Goal: Task Accomplishment & Management: Use online tool/utility

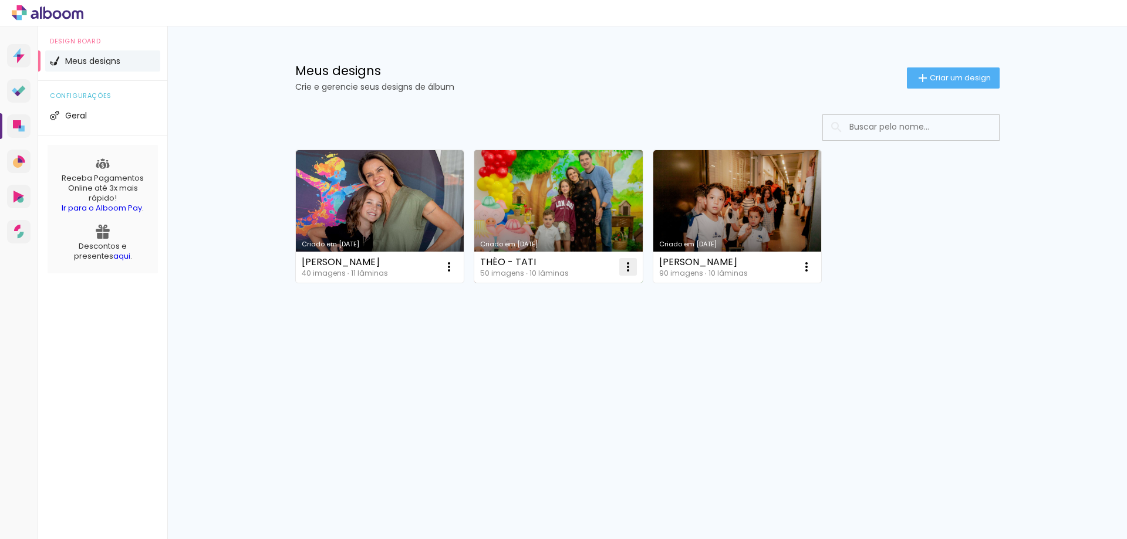
click at [627, 269] on iron-icon at bounding box center [628, 267] width 14 height 14
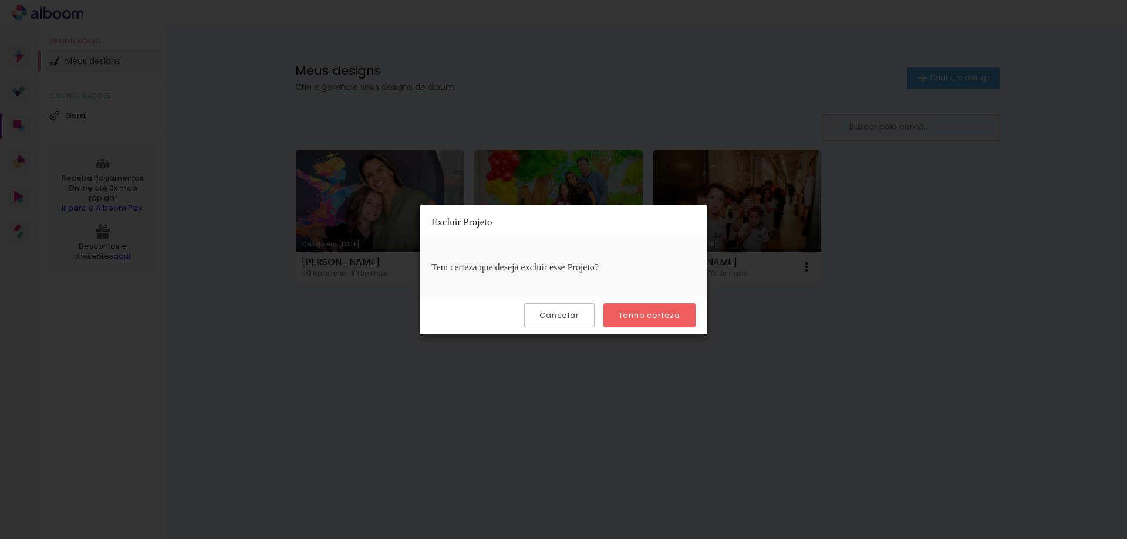
click at [0, 0] on slot "Tenho certeza" at bounding box center [0, 0] width 0 height 0
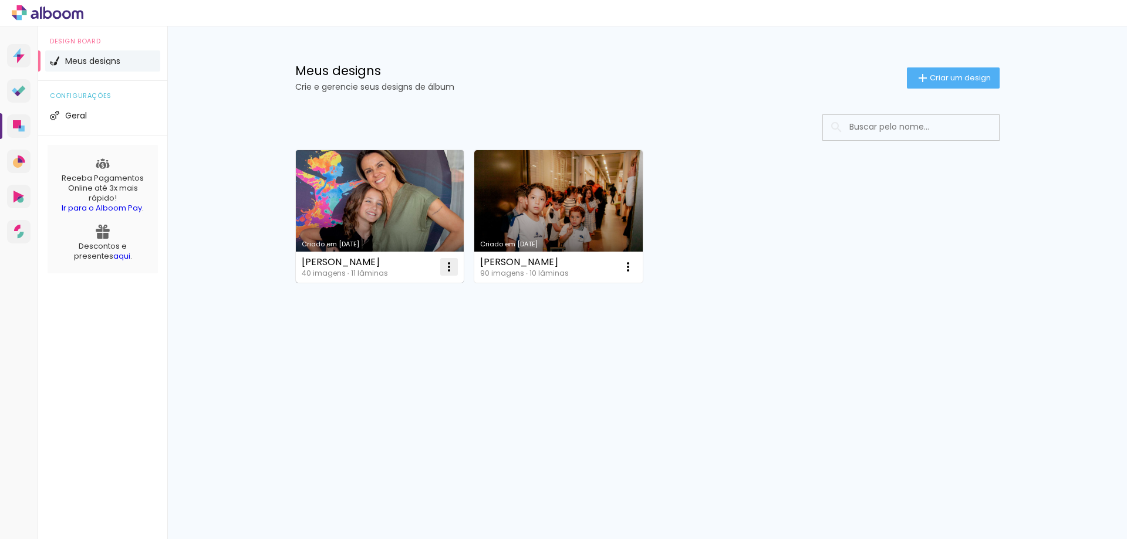
click at [451, 268] on iron-icon at bounding box center [449, 267] width 14 height 14
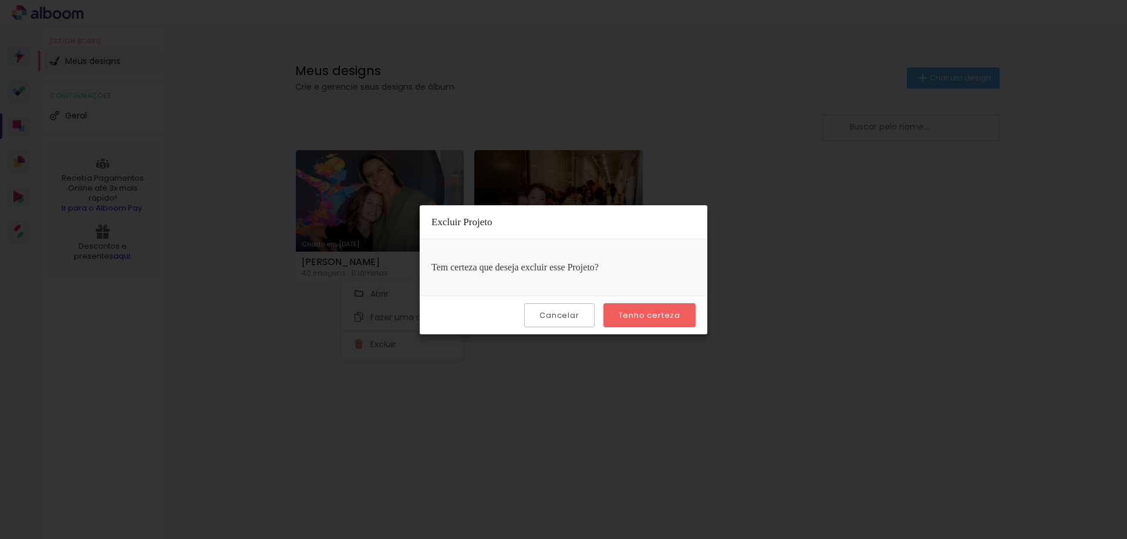
click at [447, 349] on iron-overlay-backdrop at bounding box center [563, 269] width 1127 height 539
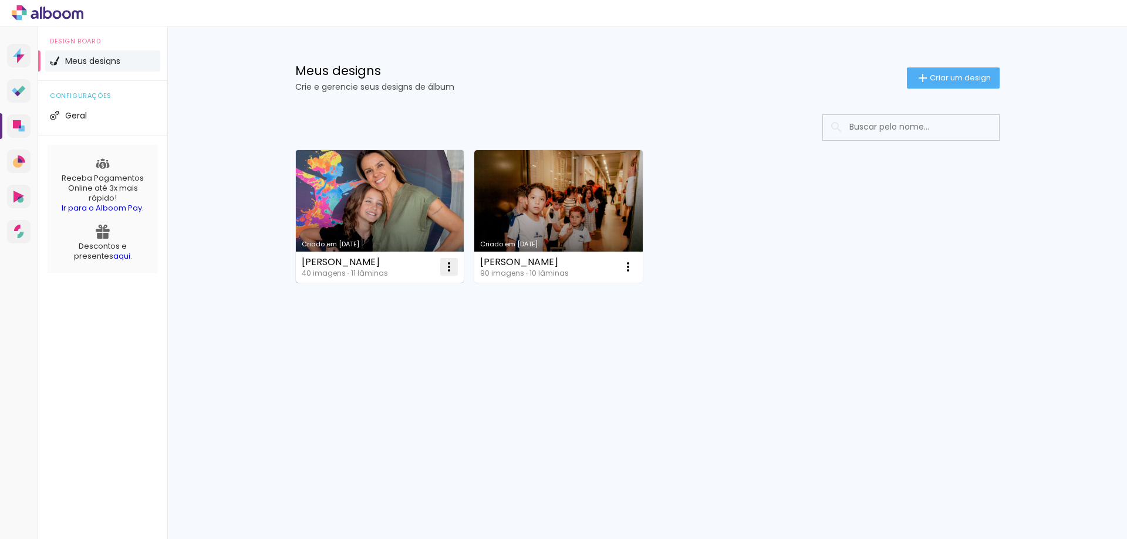
click at [450, 267] on iron-icon at bounding box center [449, 267] width 14 height 14
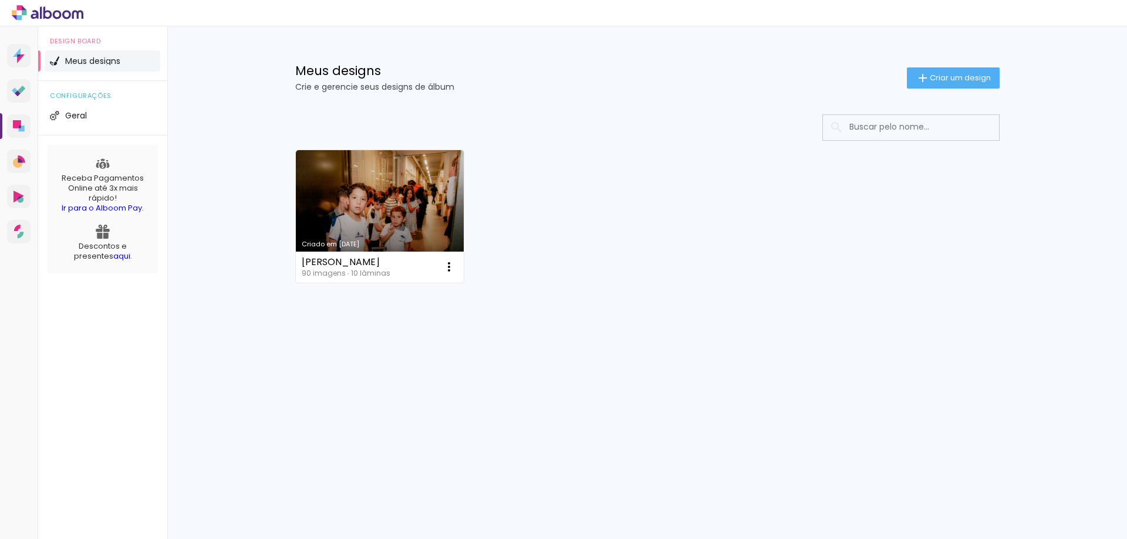
click at [948, 76] on span "Criar um design" at bounding box center [960, 78] width 61 height 8
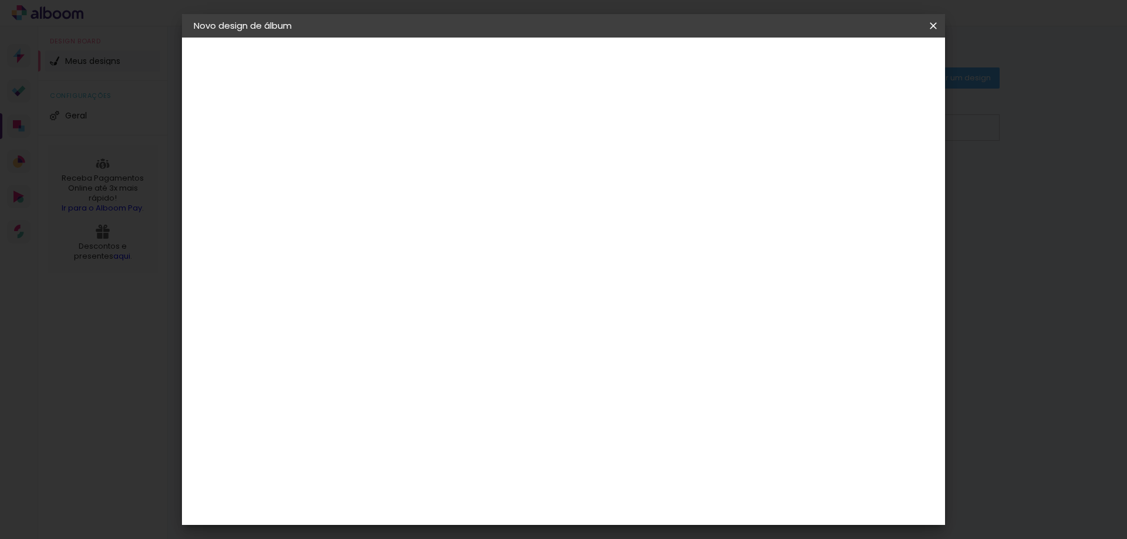
click at [386, 164] on input at bounding box center [386, 157] width 0 height 18
type input "[PERSON_NAME]"
click at [0, 0] on slot "Avançar" at bounding box center [0, 0] width 0 height 0
click at [465, 190] on input "[GEOGRAPHIC_DATA]" at bounding box center [410, 187] width 109 height 15
click at [436, 229] on input at bounding box center [415, 223] width 119 height 15
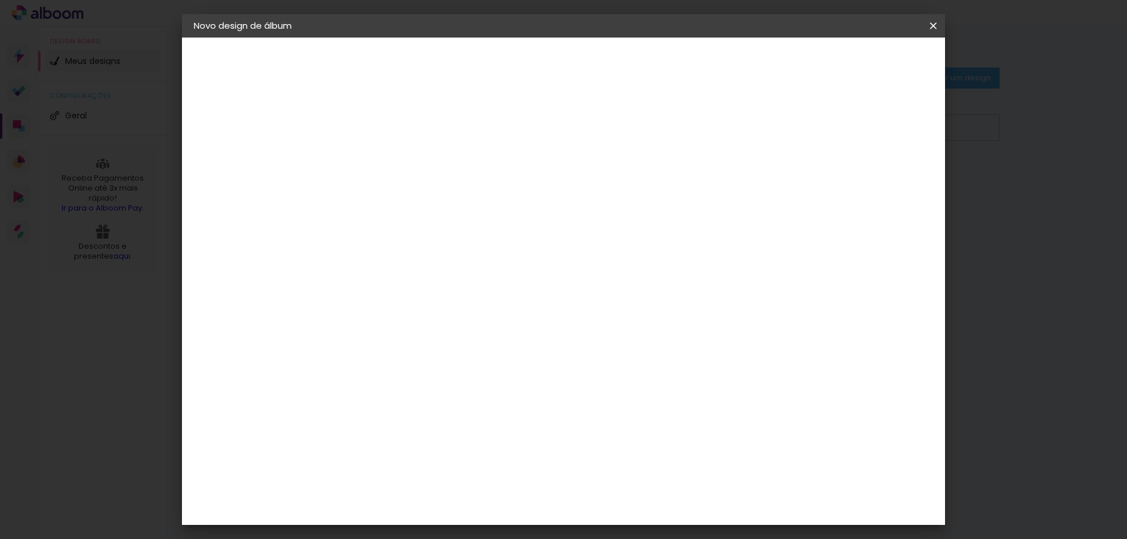
type input "ti"
type paper-input "ti"
click at [416, 357] on div "Ticcolor" at bounding box center [397, 361] width 38 height 9
click at [0, 0] on slot "Avançar" at bounding box center [0, 0] width 0 height 0
click at [431, 198] on input "text" at bounding box center [409, 204] width 46 height 18
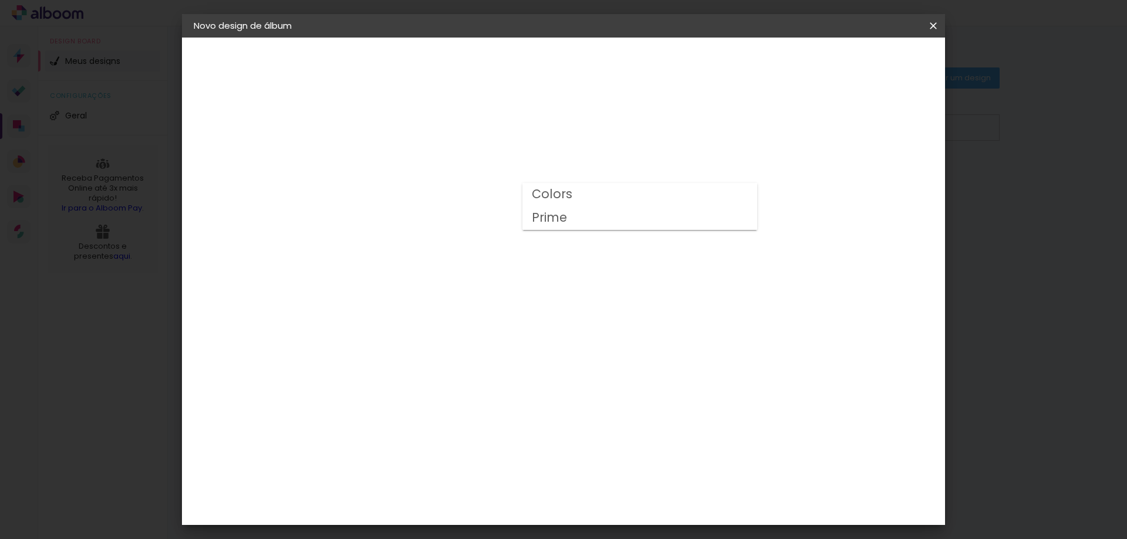
click at [581, 224] on paper-item "Prime" at bounding box center [639, 218] width 235 height 23
type input "Prime"
click at [465, 534] on span "20 × 20" at bounding box center [437, 546] width 55 height 24
click at [0, 0] on slot "Avançar" at bounding box center [0, 0] width 0 height 0
type input "1"
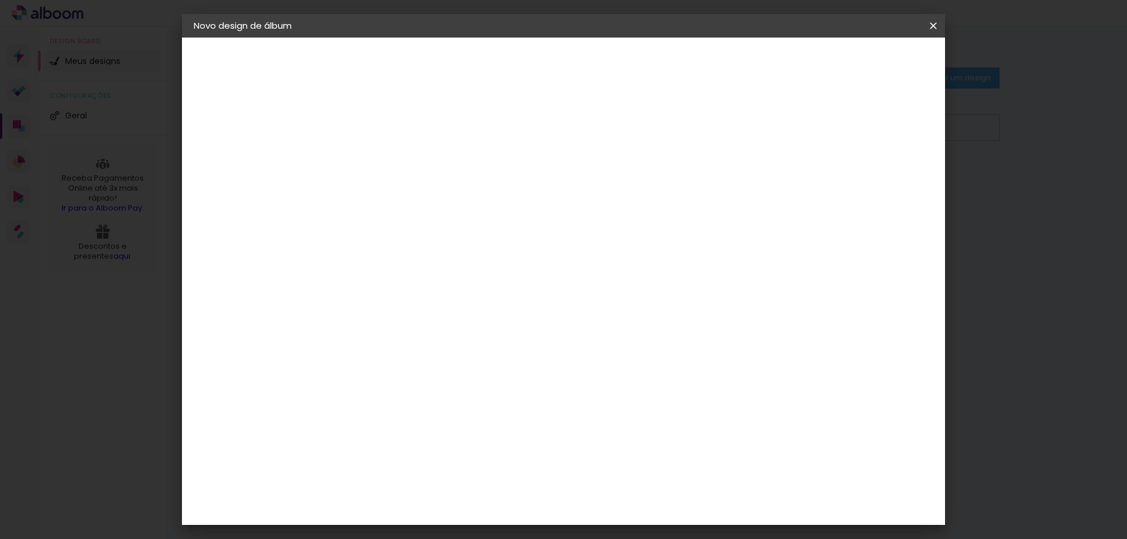
type paper-input "1"
click at [391, 129] on input "1" at bounding box center [376, 126] width 40 height 15
type paper-checkbox "on"
click at [0, 0] on slot "Mostrar sangria" at bounding box center [0, 0] width 0 height 0
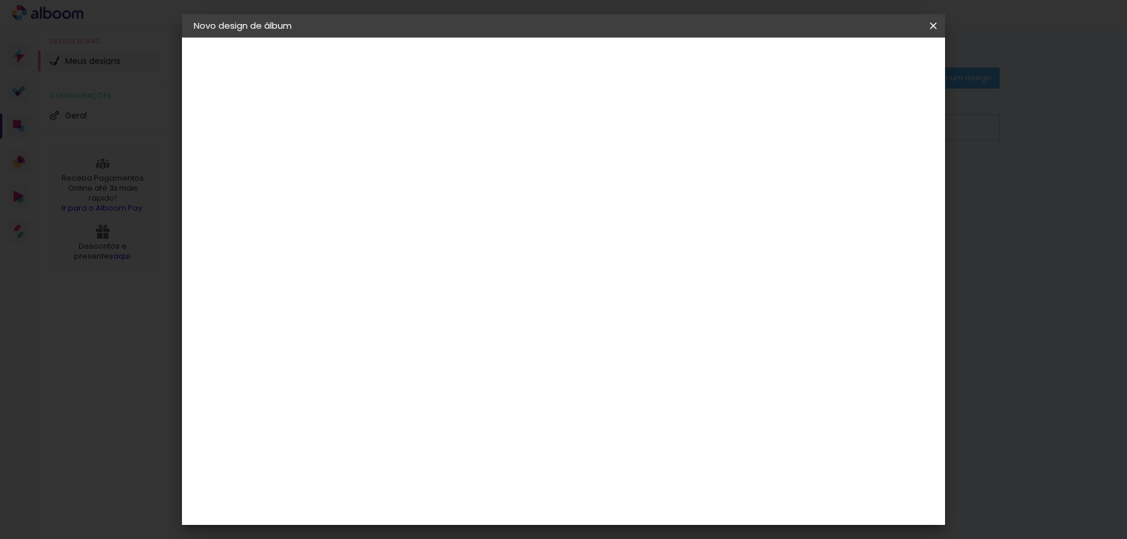
click at [0, 0] on slot "Mostrar sangria" at bounding box center [0, 0] width 0 height 0
click at [843, 130] on div "Mostrar sangria" at bounding box center [833, 127] width 78 height 15
click at [841, 126] on div "Mostrar sangria" at bounding box center [833, 127] width 78 height 15
click at [860, 64] on span "Iniciar design" at bounding box center [832, 62] width 53 height 8
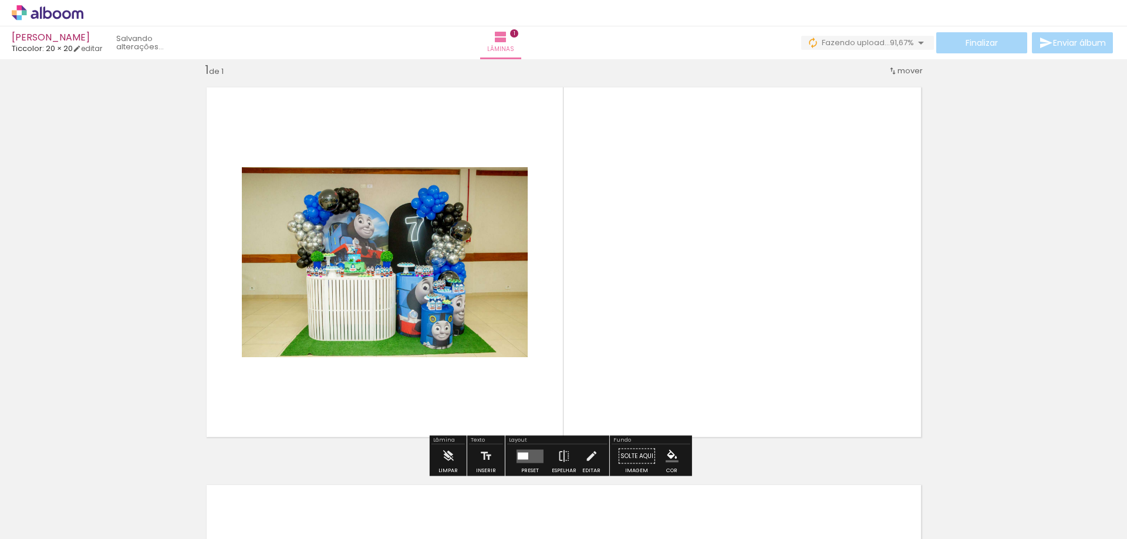
scroll to position [15, 0]
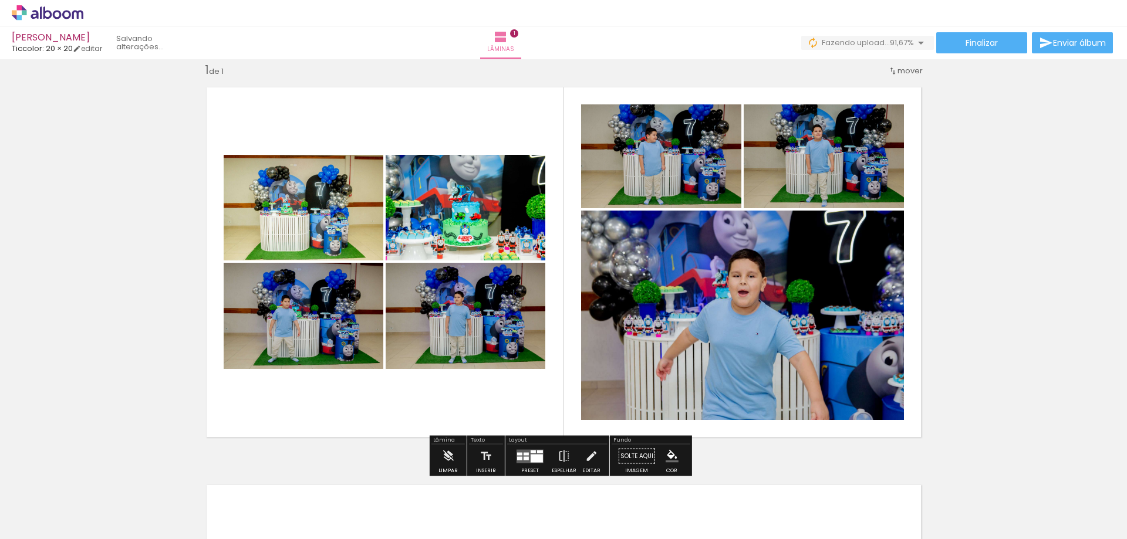
click at [592, 508] on div at bounding box center [577, 499] width 53 height 35
click at [0, 0] on div "Confirmar Cancelar" at bounding box center [0, 0] width 0 height 0
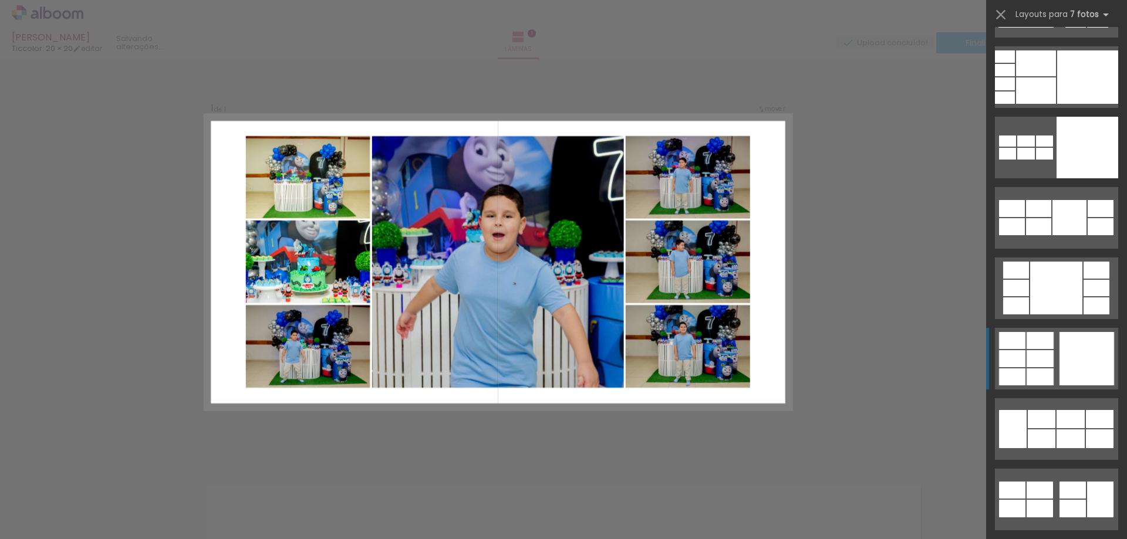
scroll to position [3798, 0]
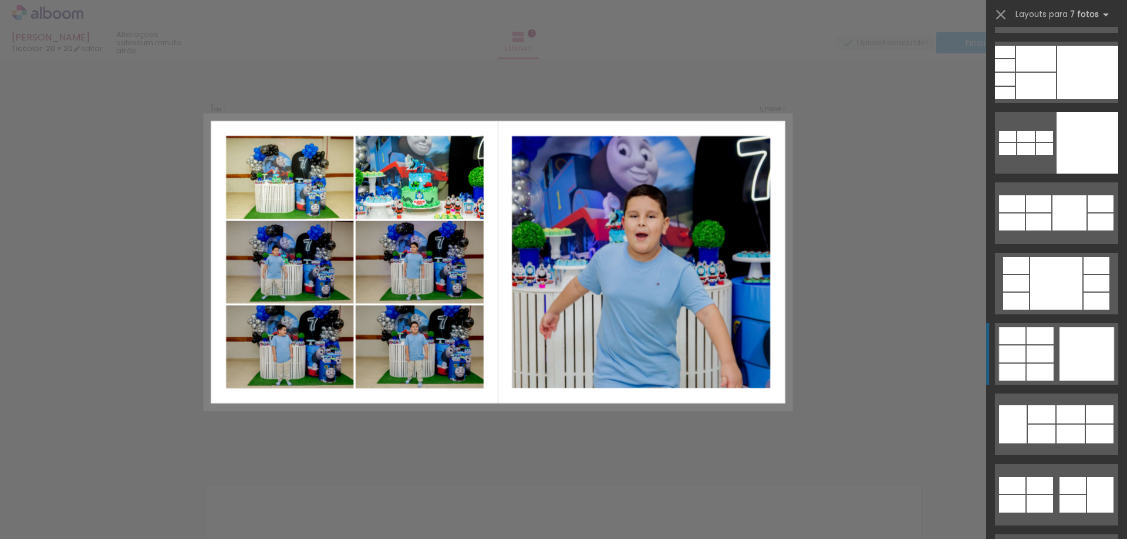
click at [1041, 367] on div at bounding box center [1040, 372] width 27 height 17
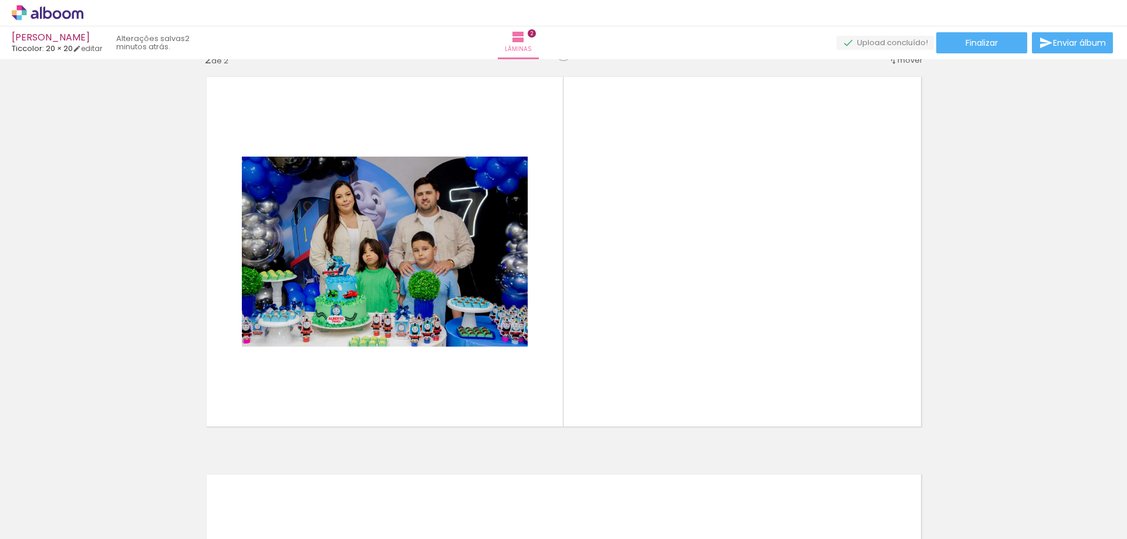
scroll to position [413, 0]
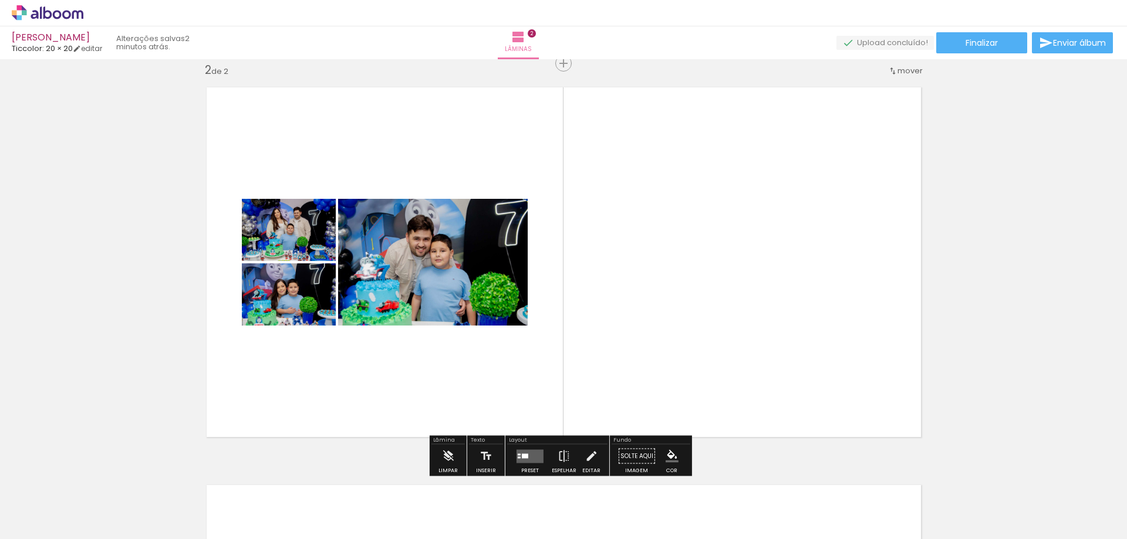
click at [0, 0] on div "Confirmar Cancelar" at bounding box center [0, 0] width 0 height 0
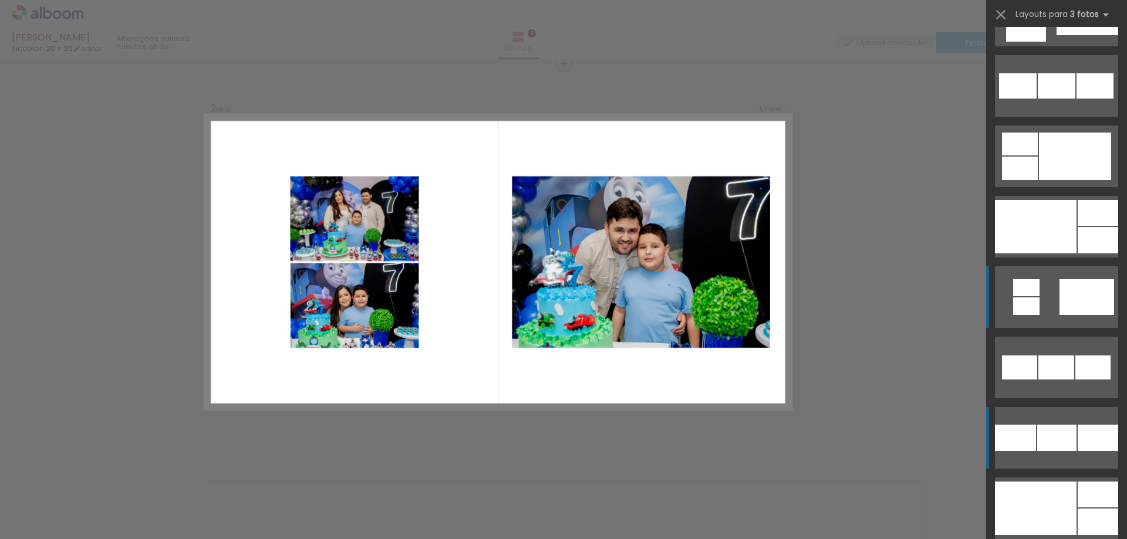
scroll to position [1185, 0]
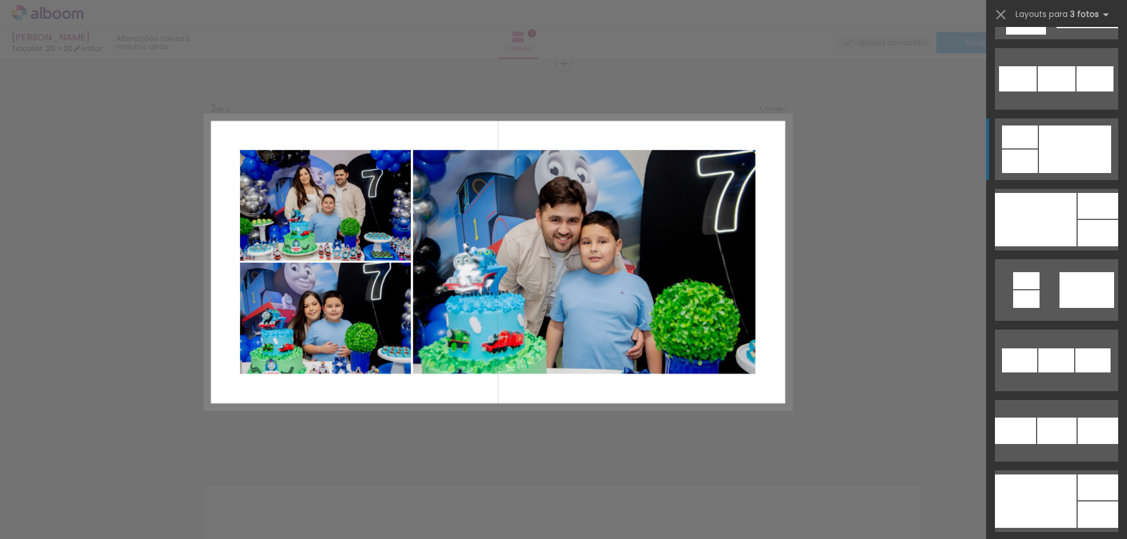
click at [1022, 160] on div at bounding box center [1020, 161] width 36 height 23
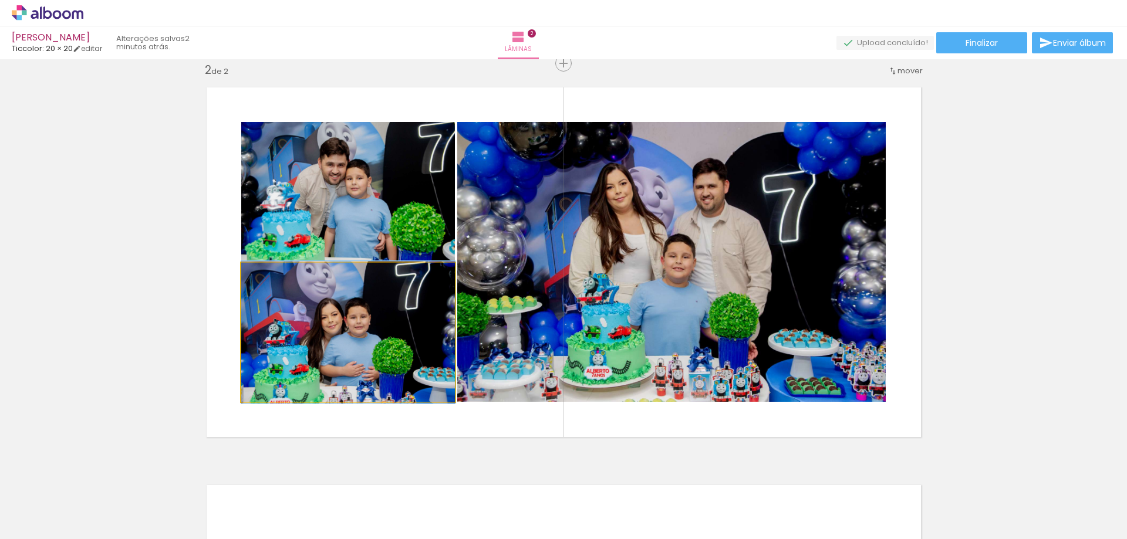
click at [373, 352] on div at bounding box center [348, 332] width 214 height 143
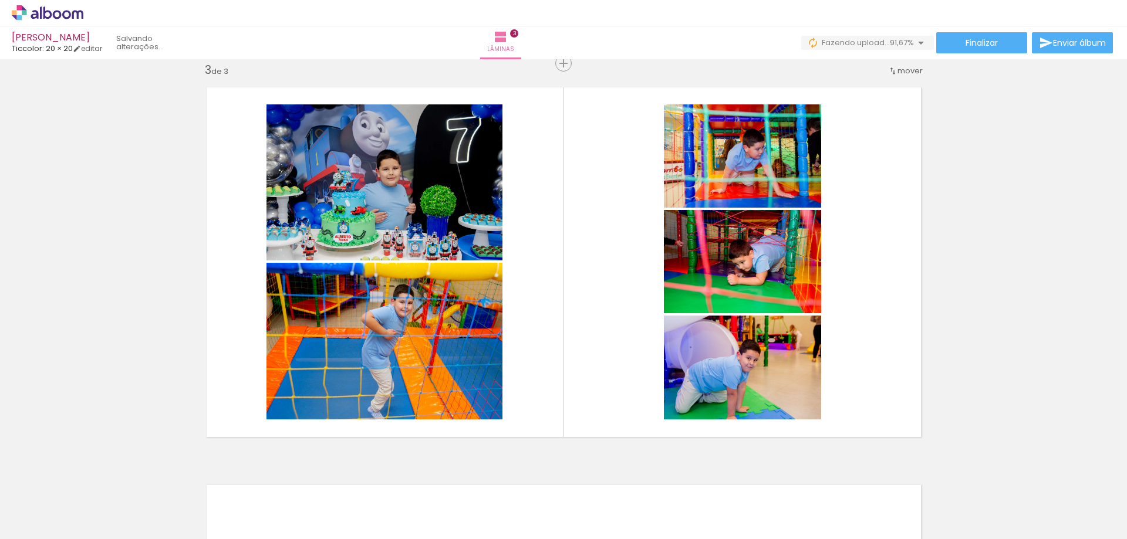
scroll to position [0, 337]
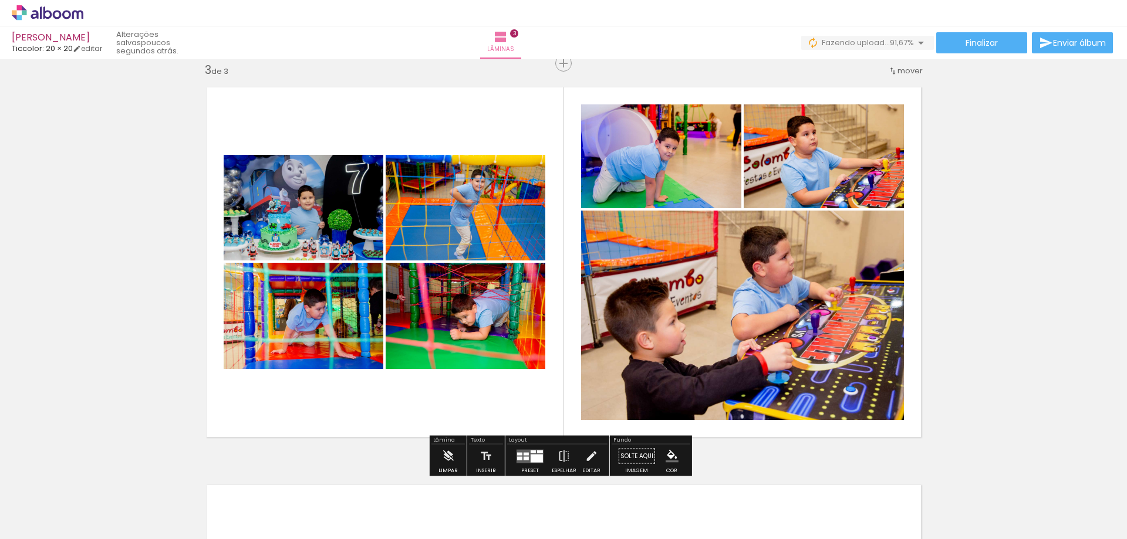
click at [0, 0] on div "Confirmar Cancelar" at bounding box center [0, 0] width 0 height 0
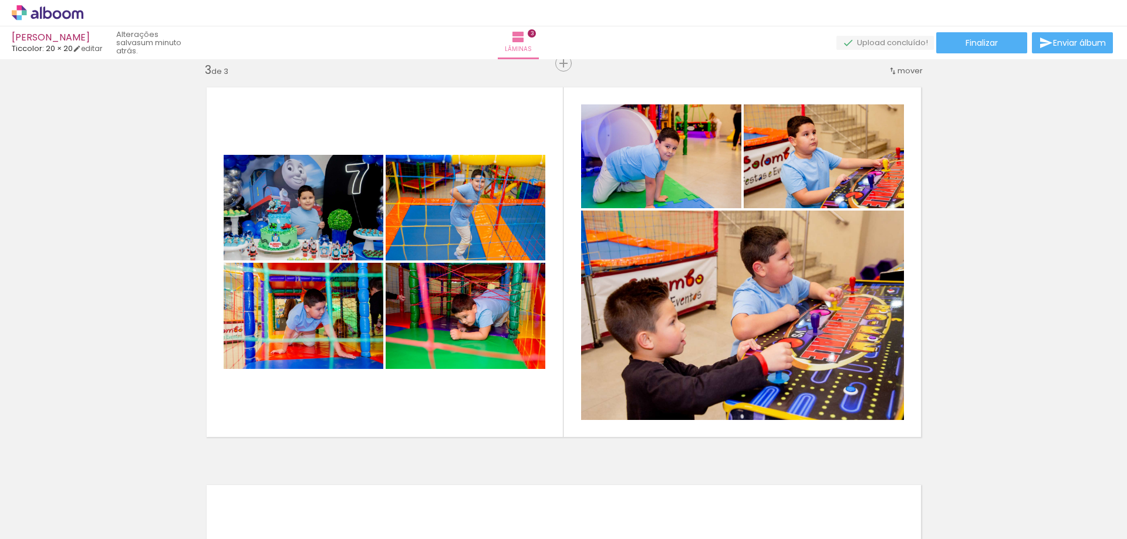
scroll to position [0, 562]
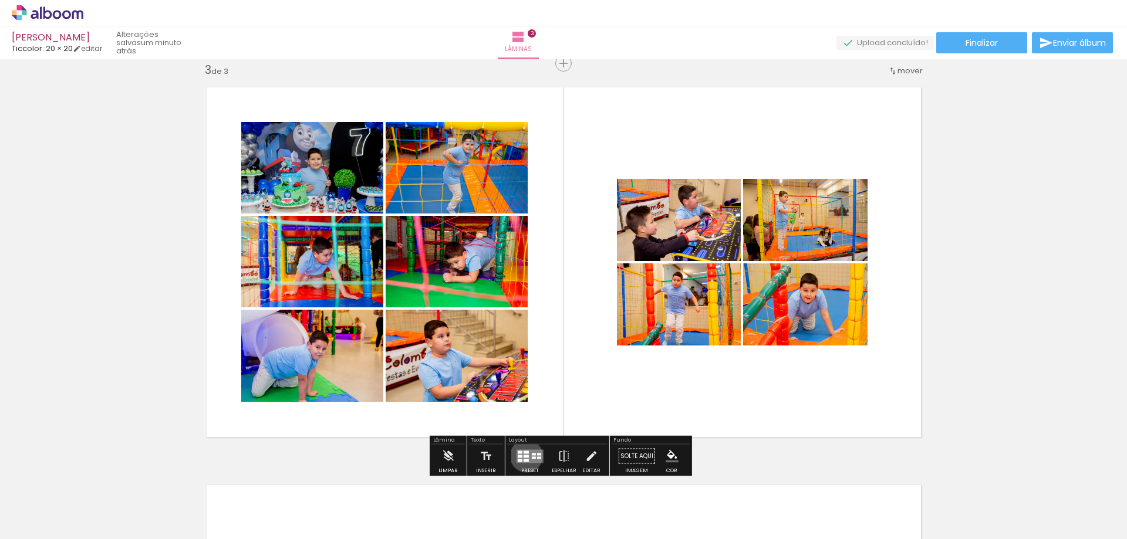
click at [0, 0] on div "Confirmar Cancelar" at bounding box center [0, 0] width 0 height 0
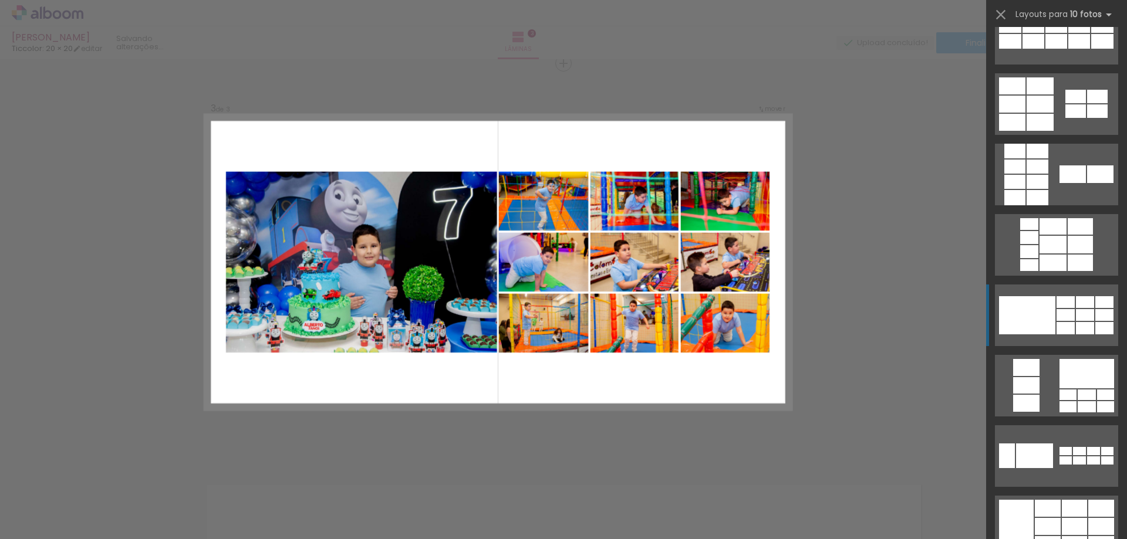
scroll to position [465, 0]
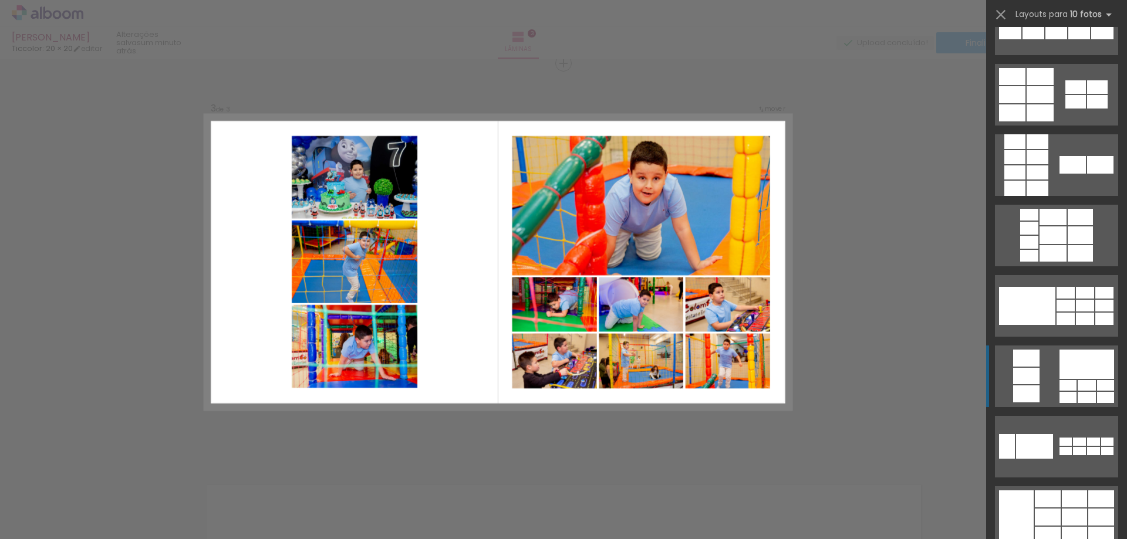
click at [1059, 385] on div at bounding box center [1067, 385] width 17 height 11
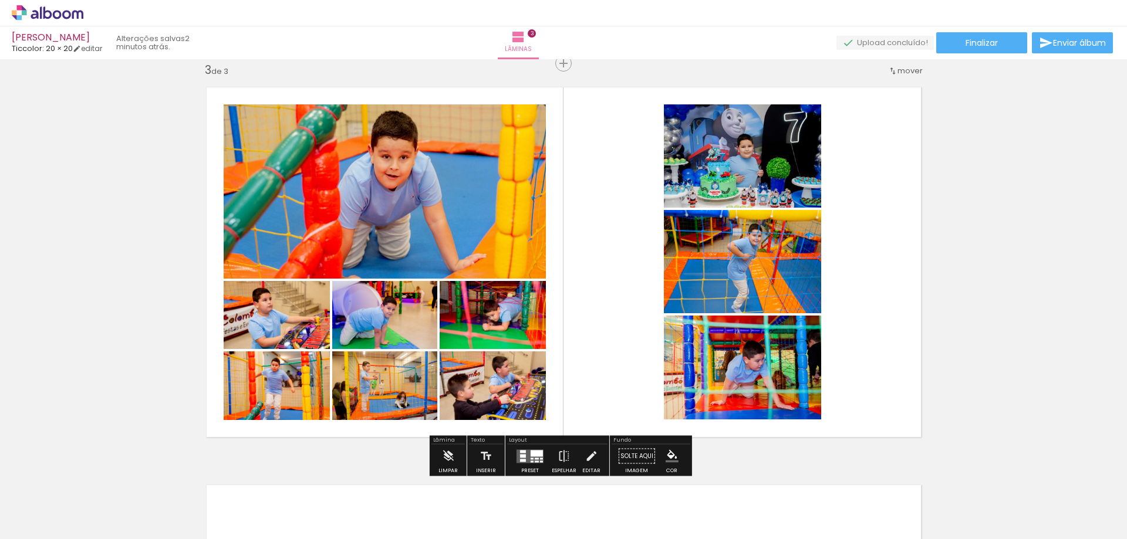
scroll to position [0, 562]
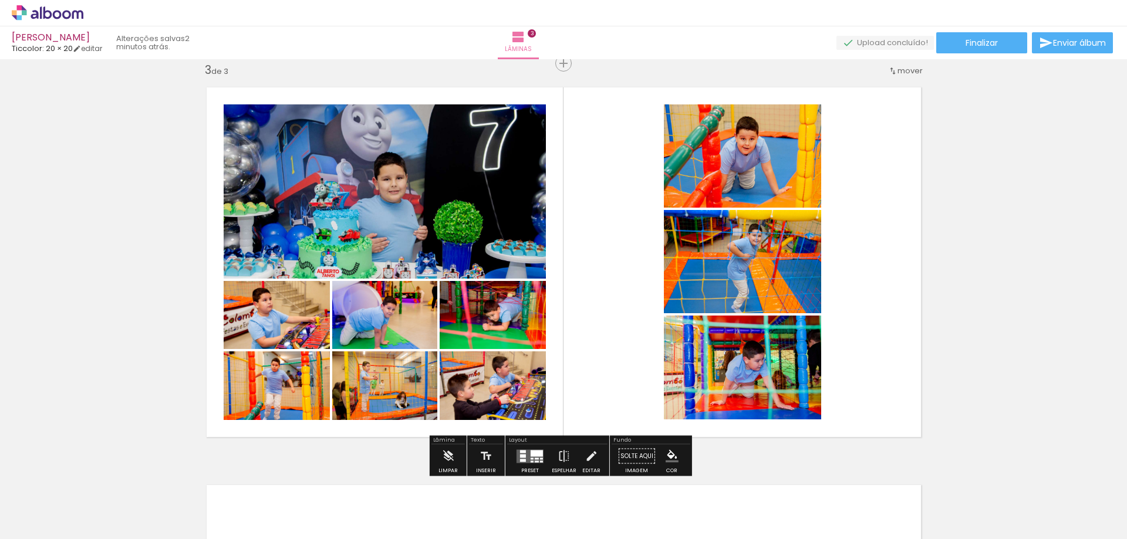
click at [603, 267] on quentale-layouter at bounding box center [563, 262] width 733 height 369
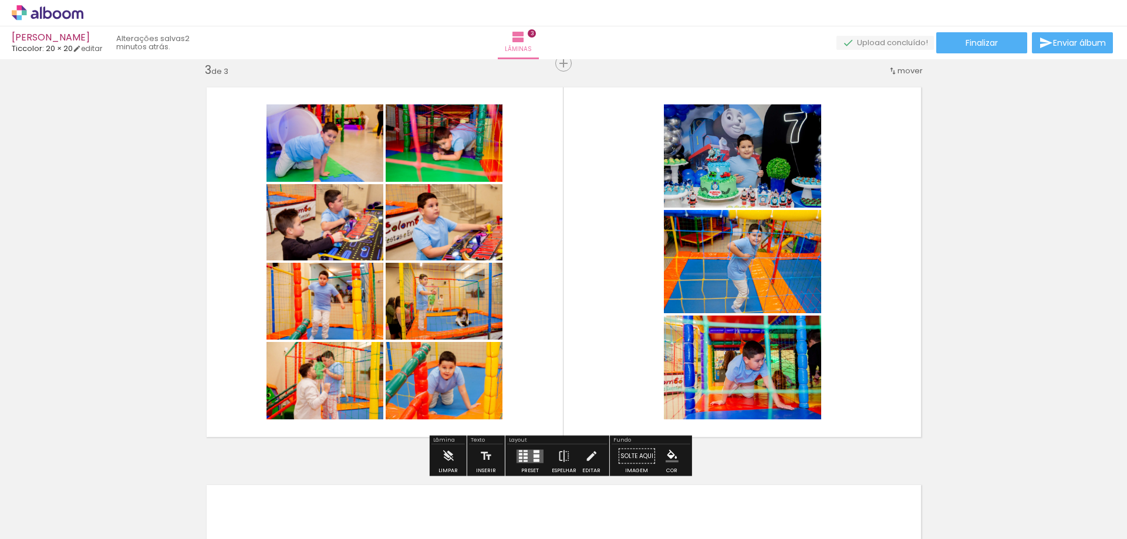
click at [0, 0] on div "Confirmar Cancelar" at bounding box center [0, 0] width 0 height 0
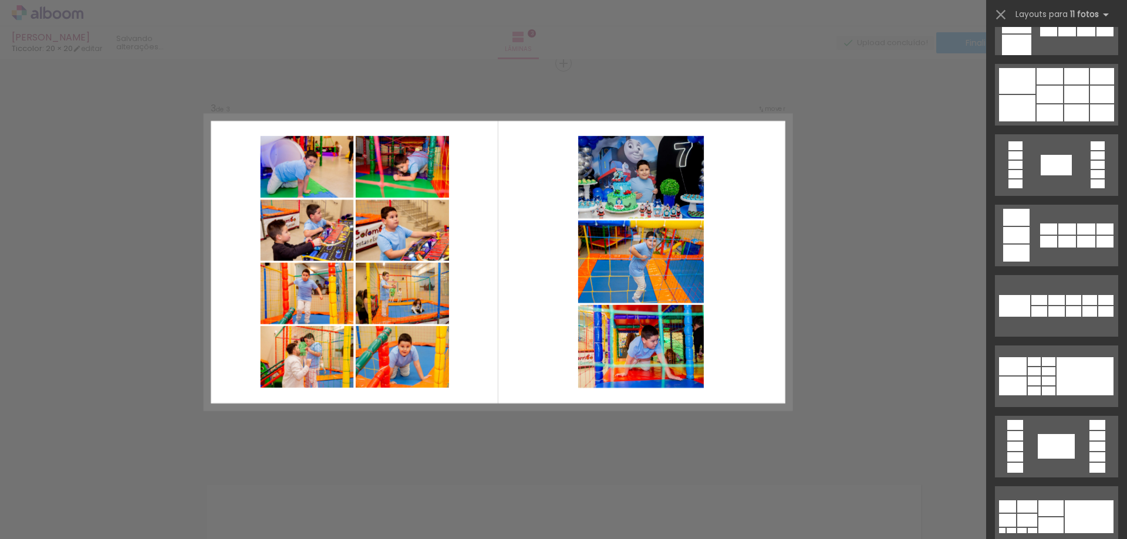
scroll to position [0, 0]
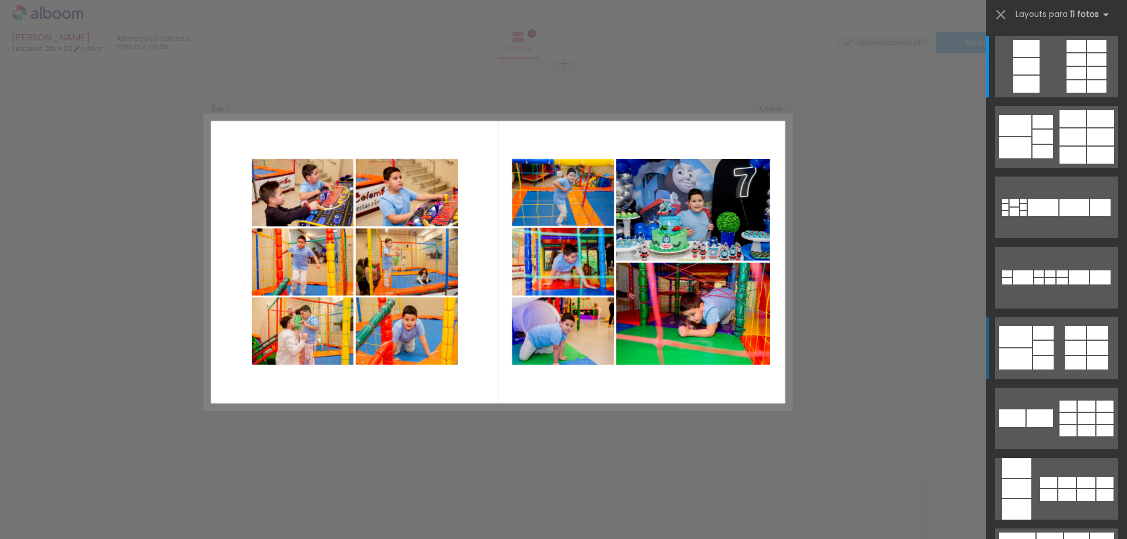
click at [1033, 345] on div at bounding box center [1043, 348] width 21 height 14
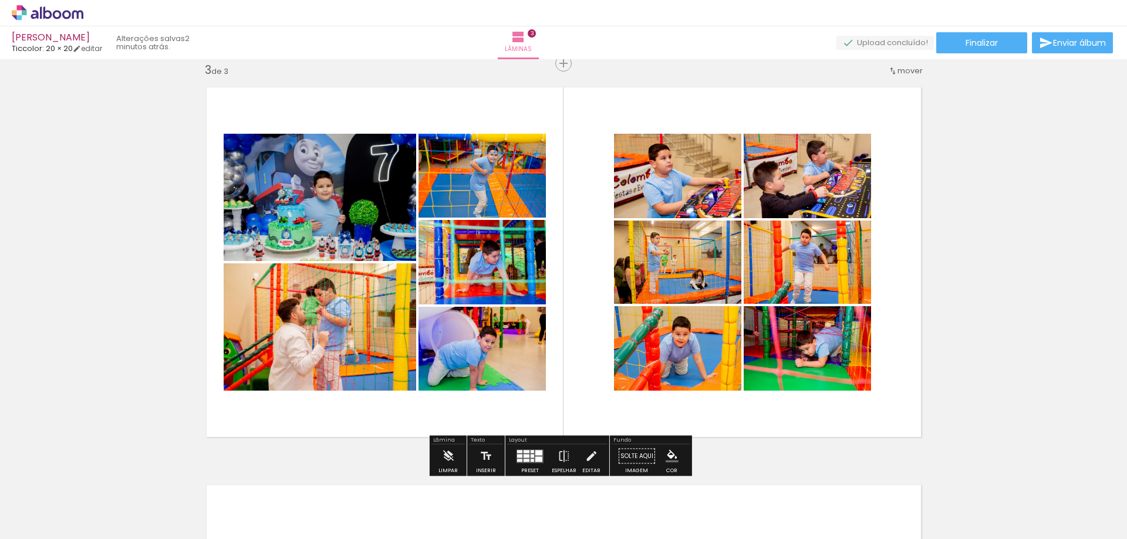
click at [968, 353] on div "Inserir lâmina 1 de 3 Inserir lâmina 2 de 3 Inserir lâmina 3 de 3" at bounding box center [563, 48] width 1127 height 1592
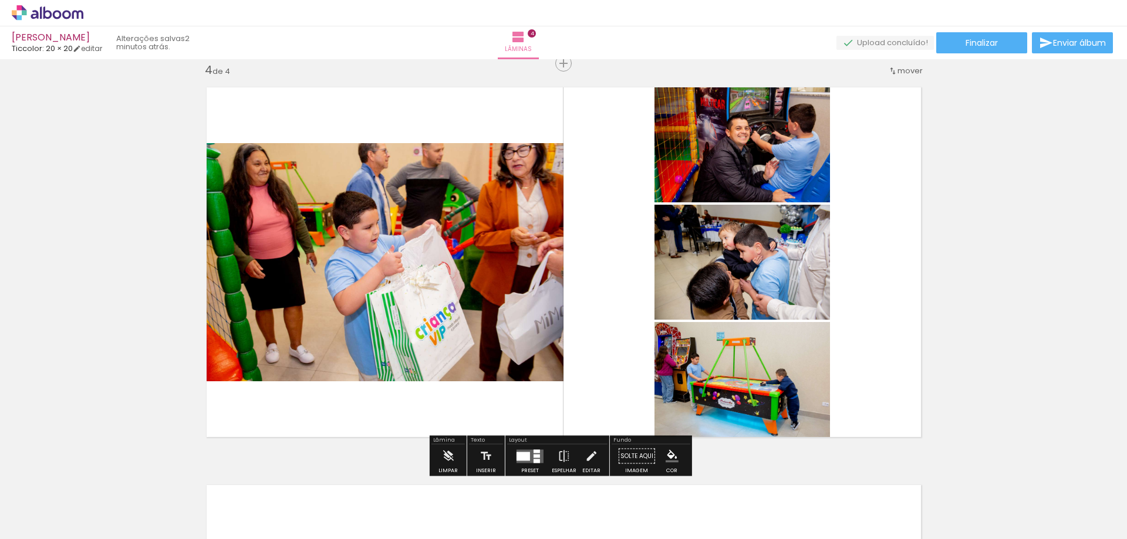
scroll to position [0, 980]
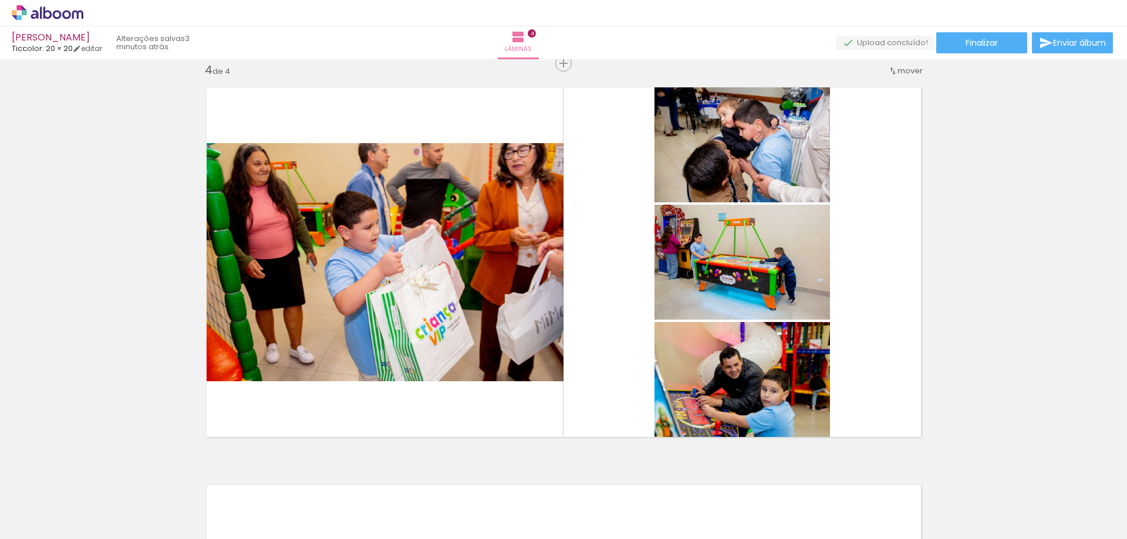
click at [625, 476] on quentale-thumb at bounding box center [650, 499] width 66 height 67
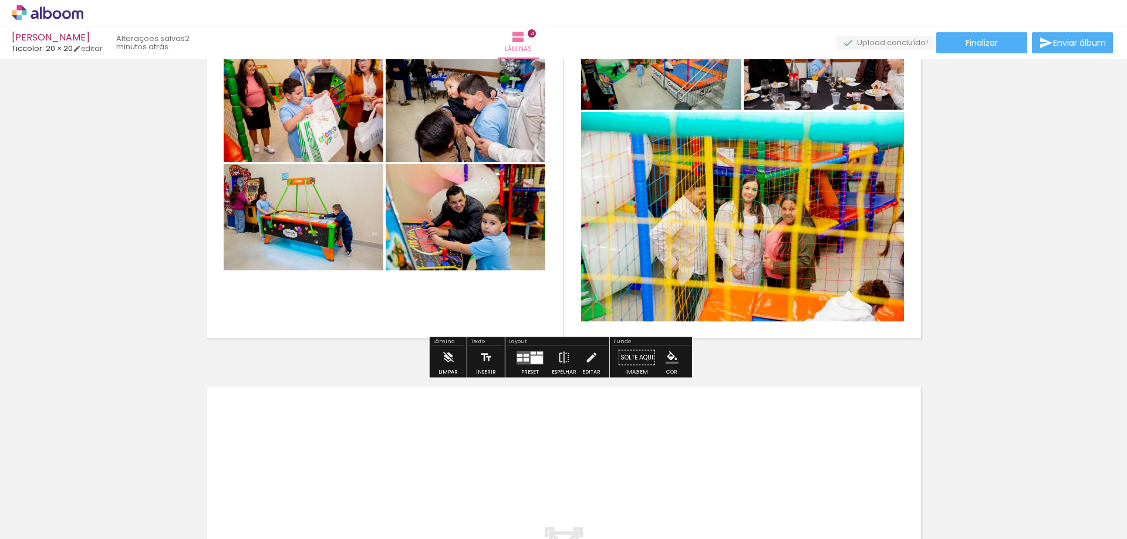
scroll to position [1321, 0]
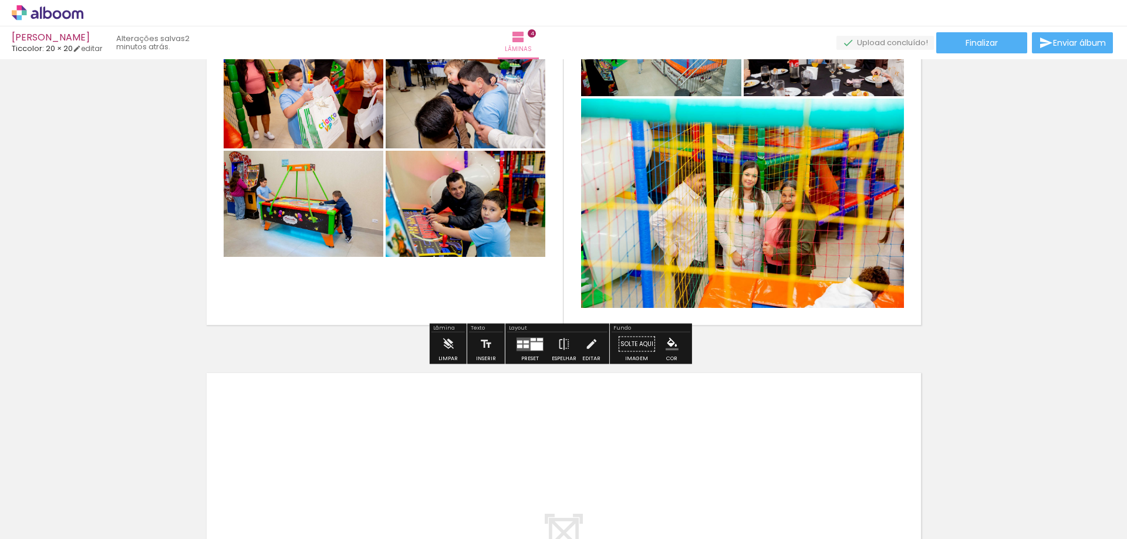
click at [0, 0] on div "Confirmar Cancelar" at bounding box center [0, 0] width 0 height 0
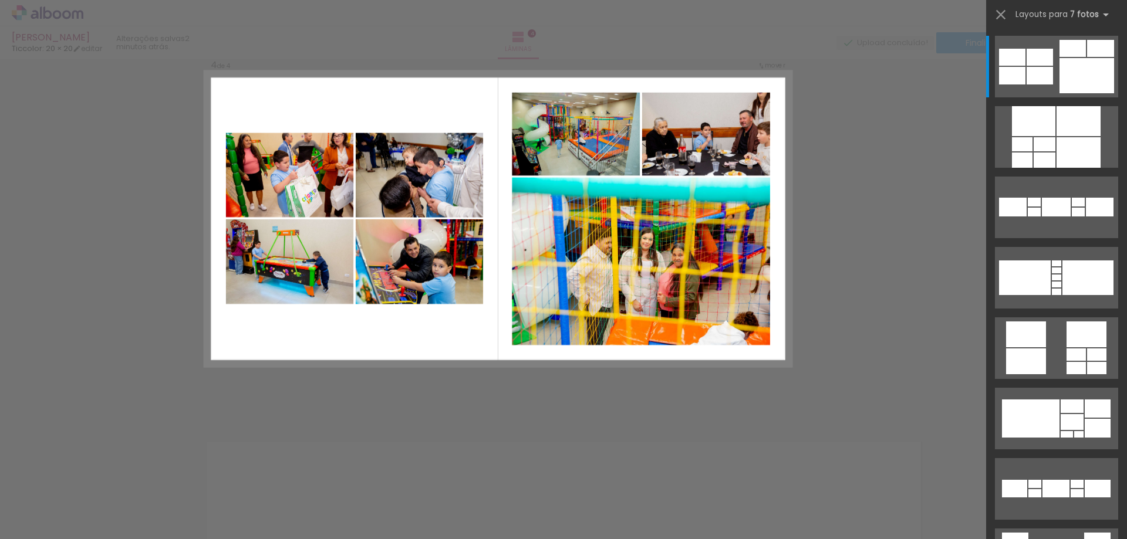
scroll to position [1215, 0]
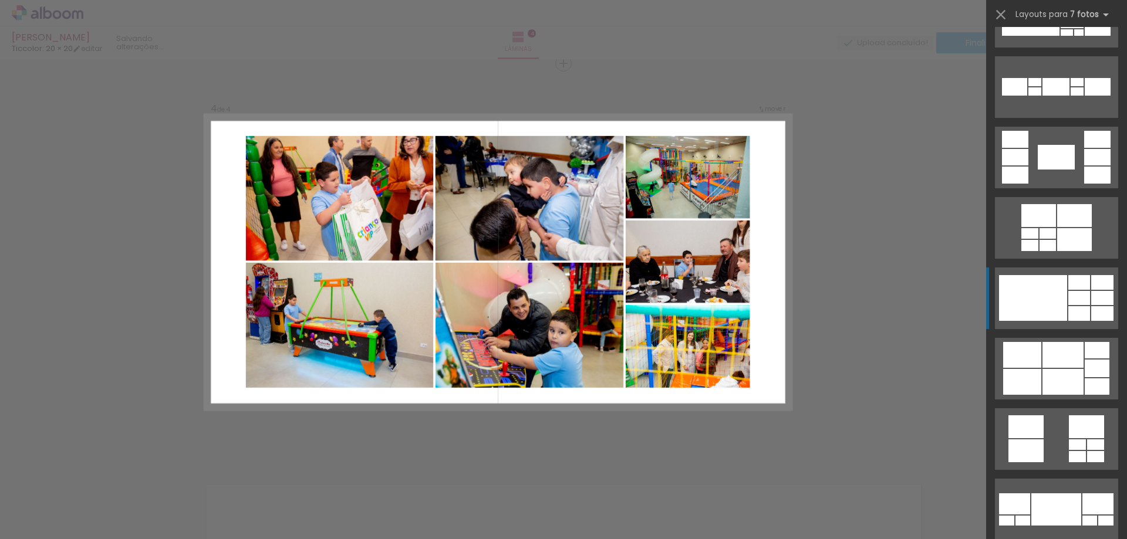
scroll to position [405, 0]
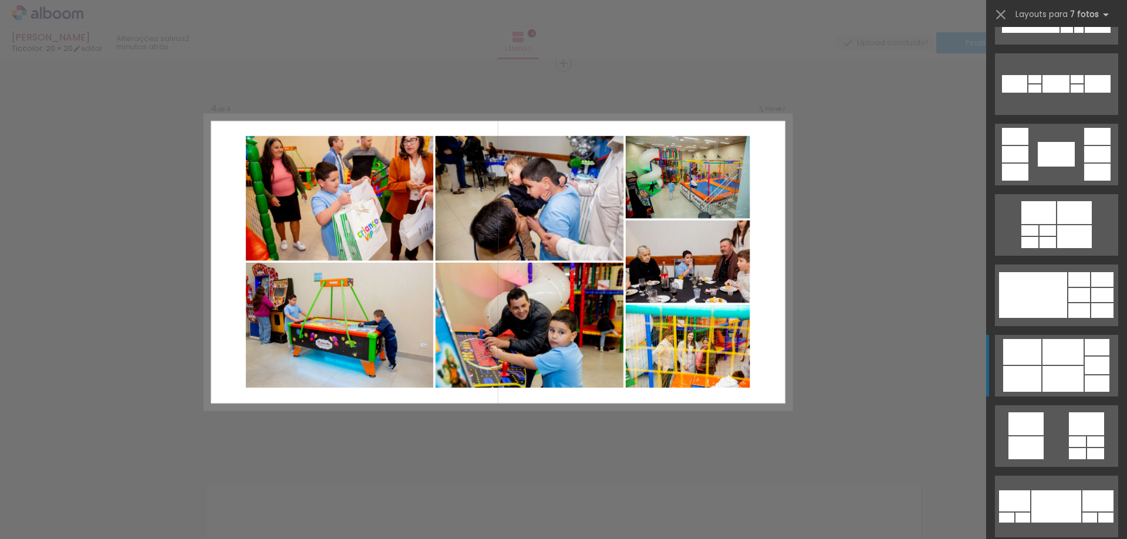
click at [1042, 367] on div at bounding box center [1062, 379] width 41 height 26
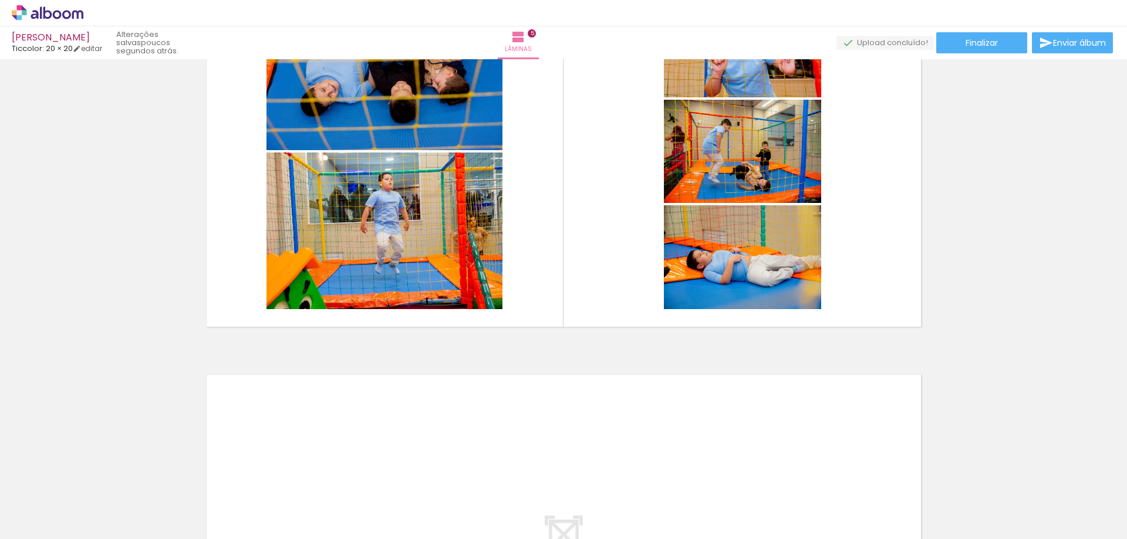
scroll to position [0, 640]
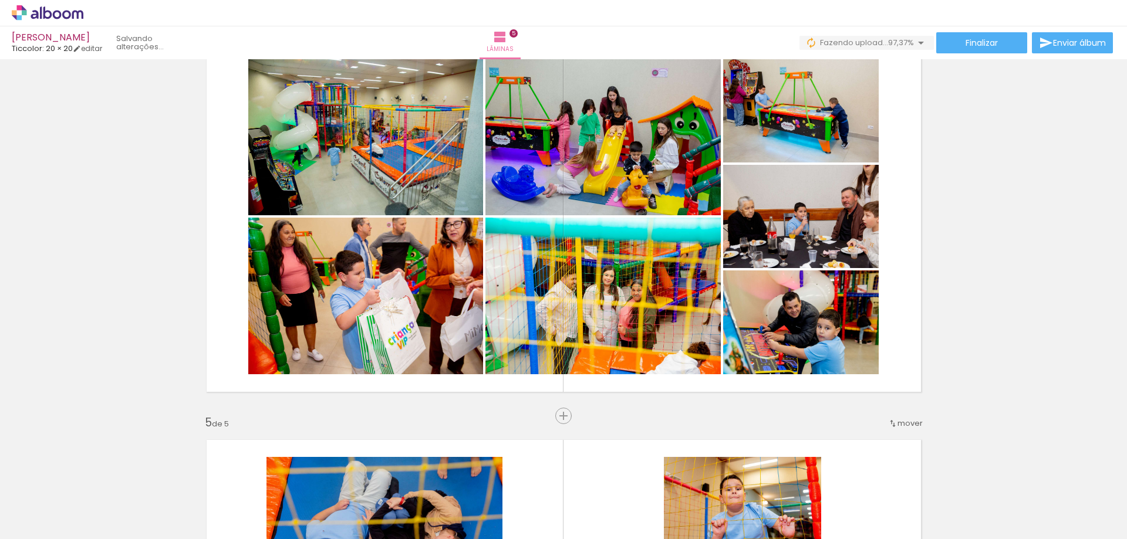
scroll to position [0, 1471]
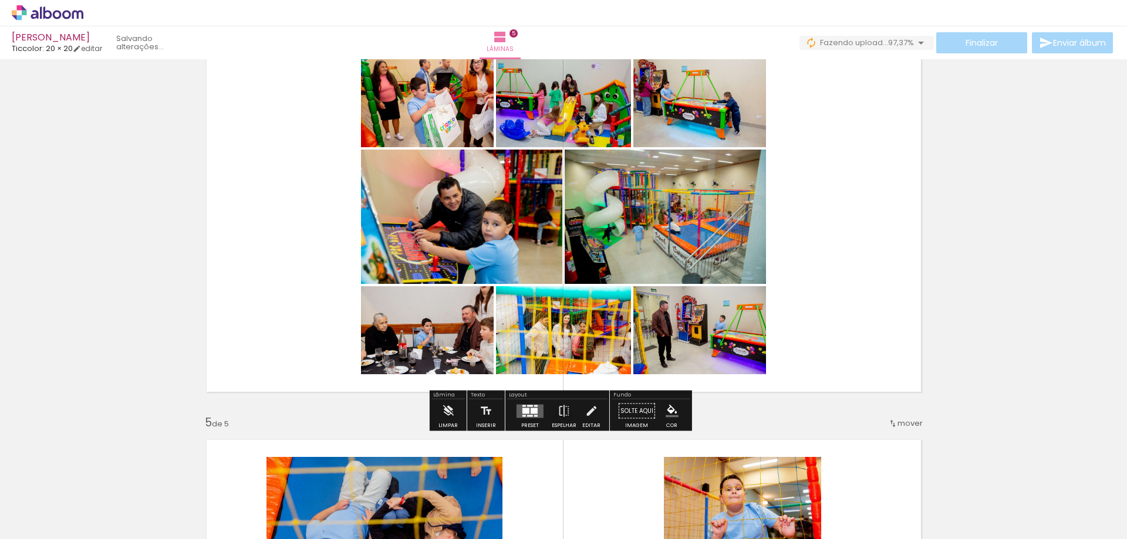
click at [0, 0] on div "Confirmar Cancelar" at bounding box center [0, 0] width 0 height 0
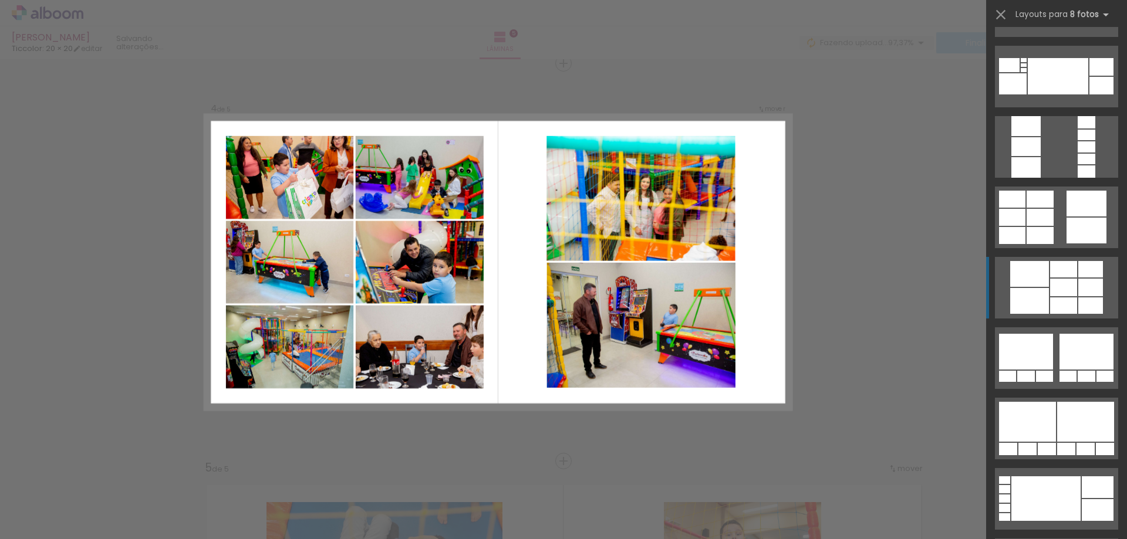
scroll to position [343, 0]
click at [1036, 222] on div at bounding box center [1040, 216] width 27 height 17
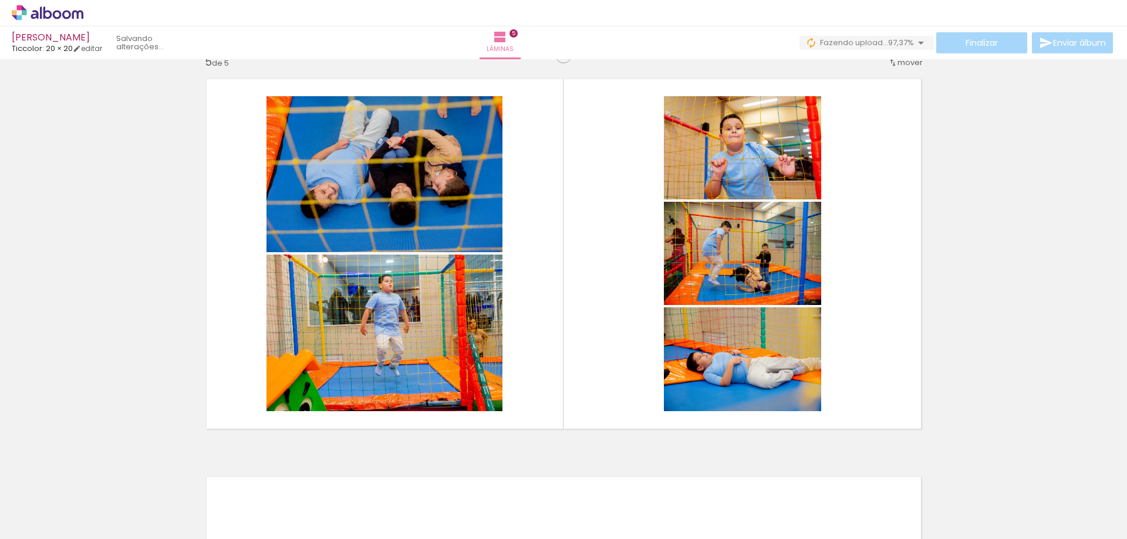
scroll to position [1616, 0]
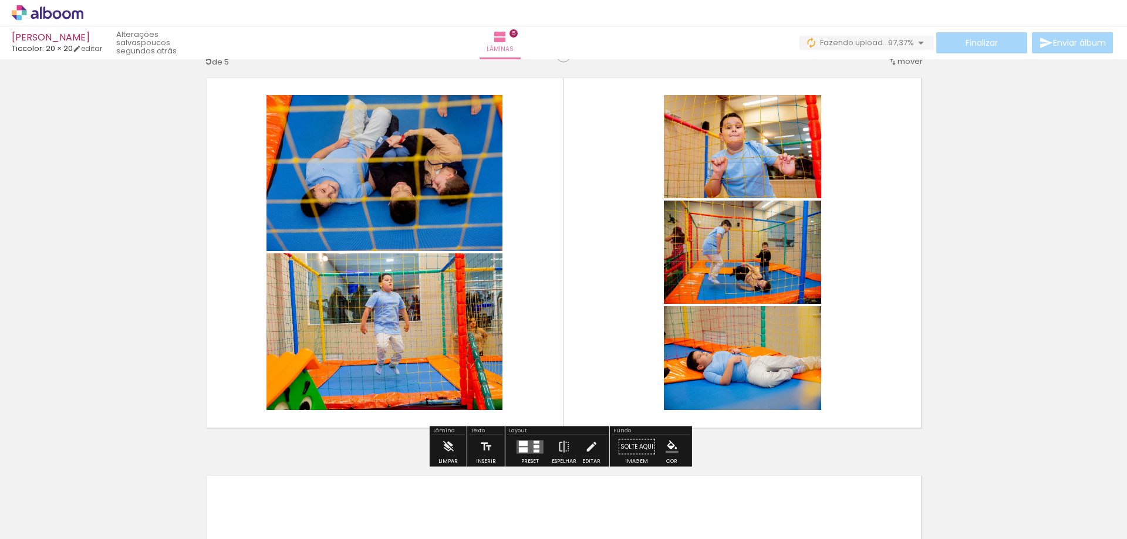
click at [0, 0] on div "Confirmar Cancelar" at bounding box center [0, 0] width 0 height 0
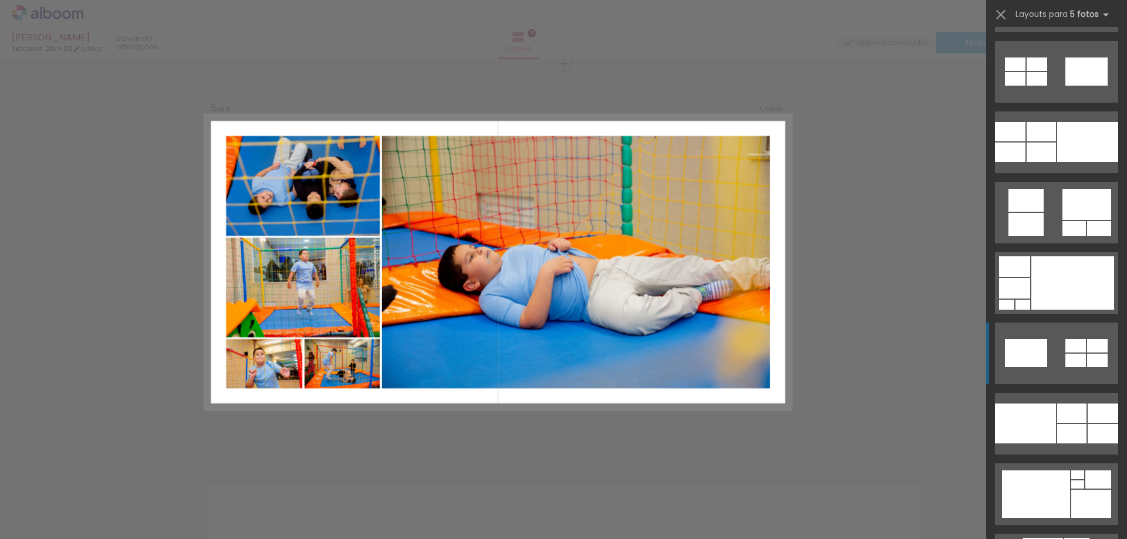
scroll to position [1974, 0]
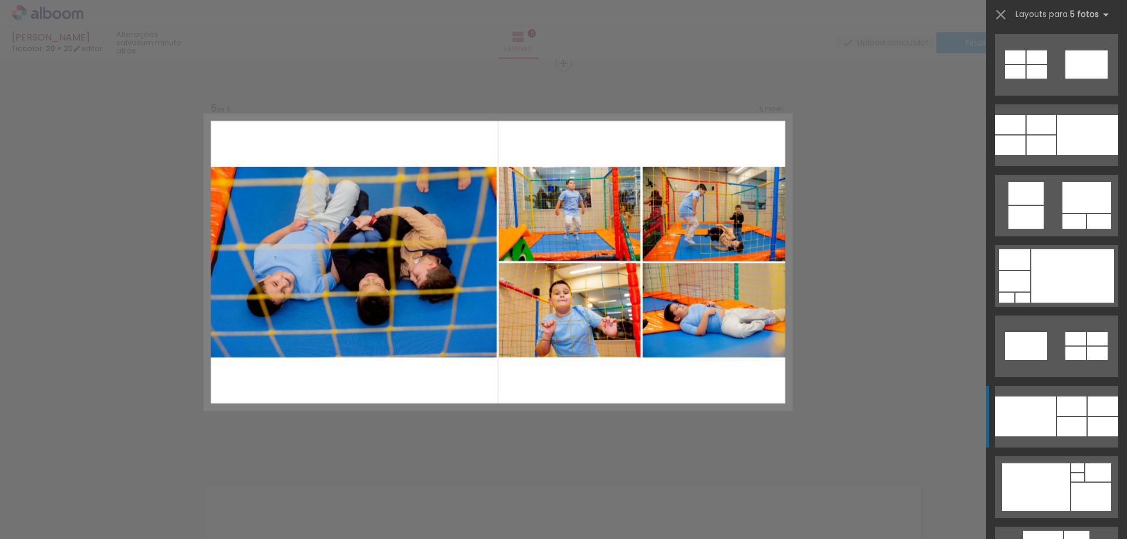
click at [1057, 425] on div at bounding box center [1071, 426] width 29 height 19
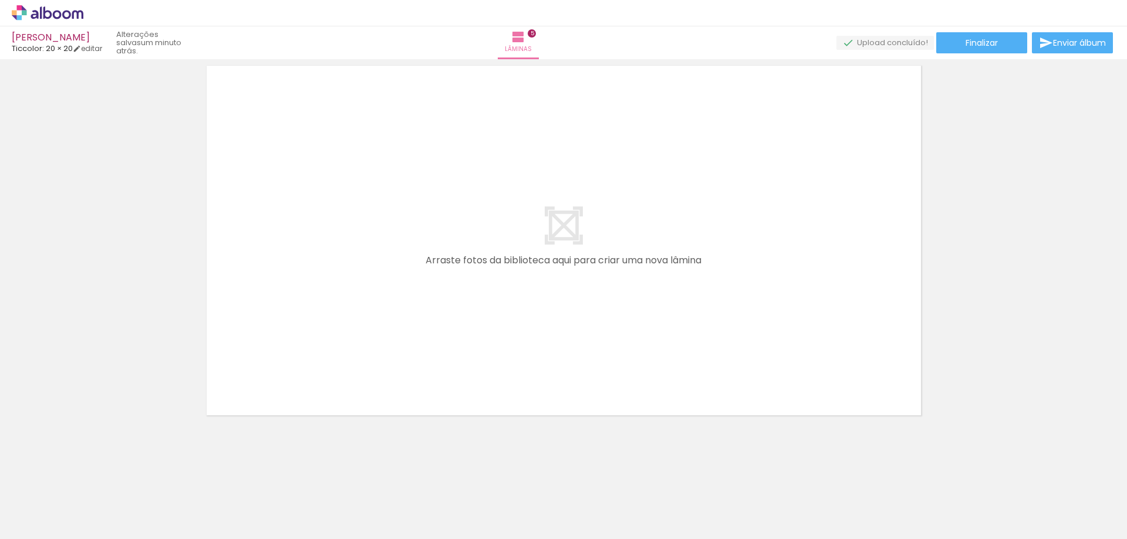
scroll to position [2025, 0]
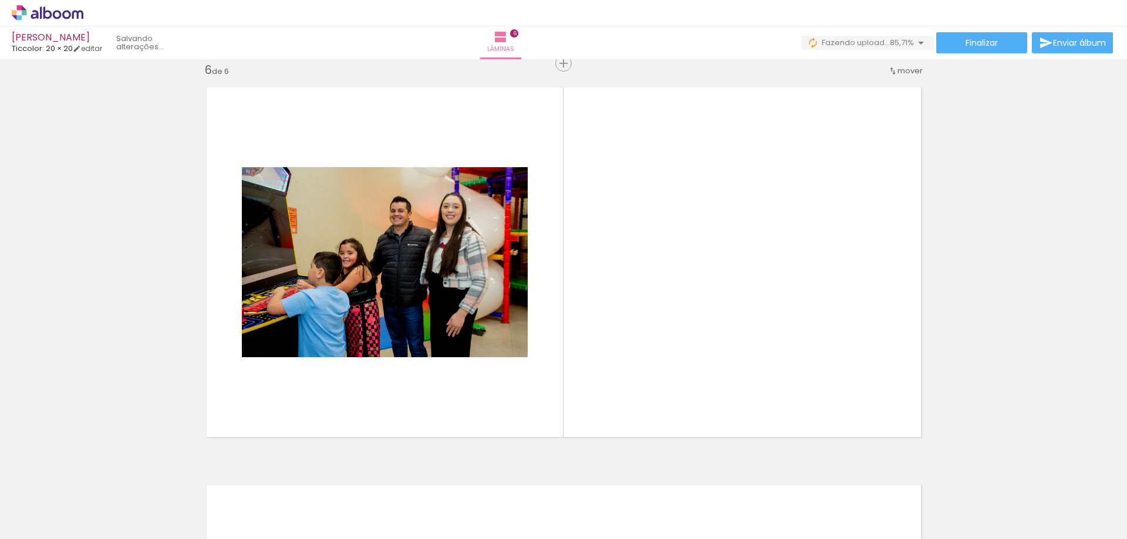
scroll to position [0, 1885]
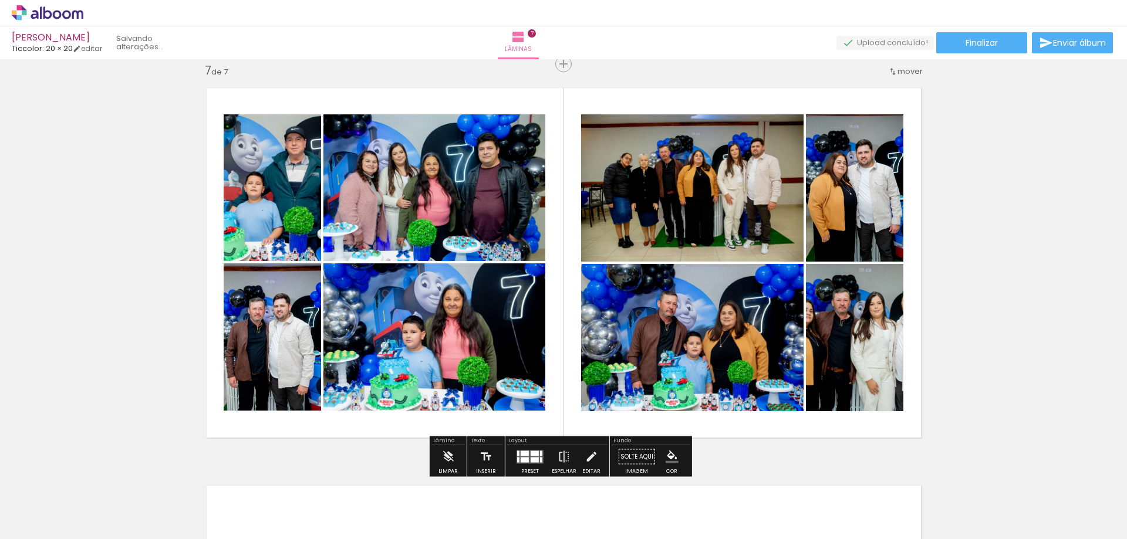
scroll to position [4426, 0]
click at [0, 0] on div "Confirmar Cancelar" at bounding box center [0, 0] width 0 height 0
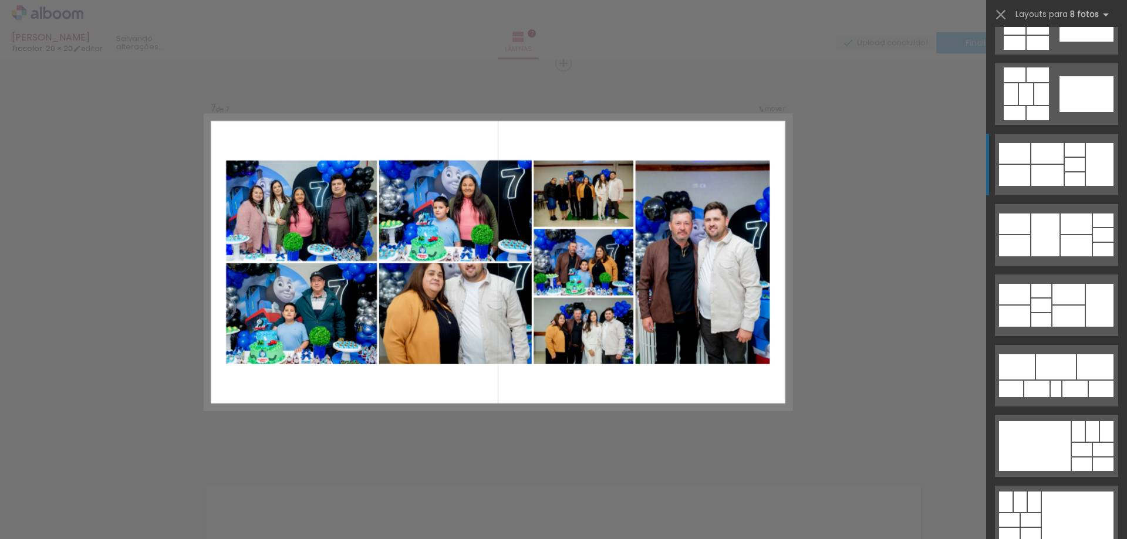
scroll to position [184, 0]
click at [1044, 164] on div at bounding box center [1047, 174] width 32 height 21
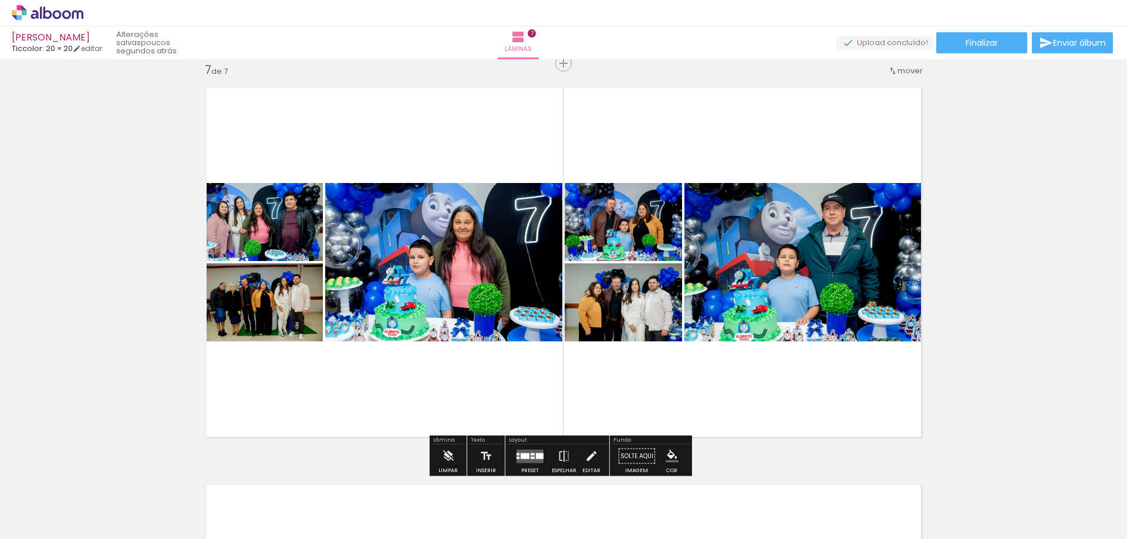
click at [0, 0] on div "Confirmar Cancelar" at bounding box center [0, 0] width 0 height 0
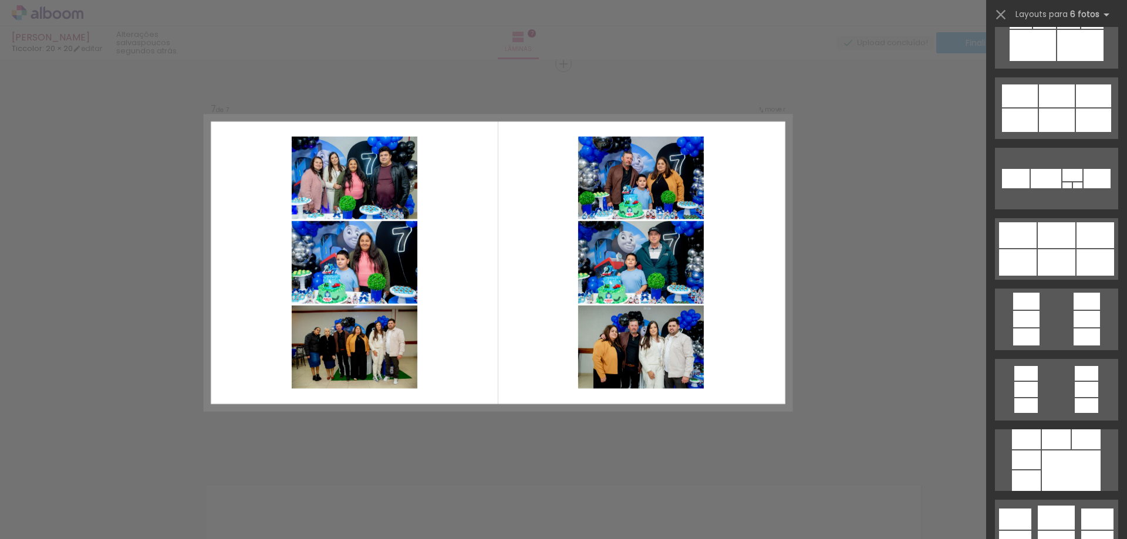
scroll to position [2854, 0]
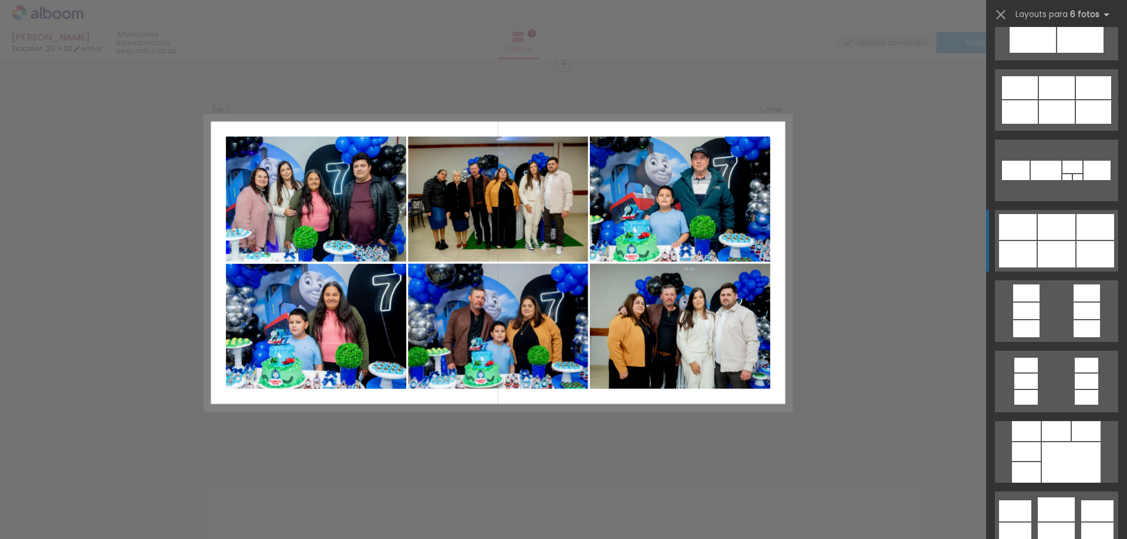
click at [1046, 237] on div at bounding box center [1057, 227] width 38 height 26
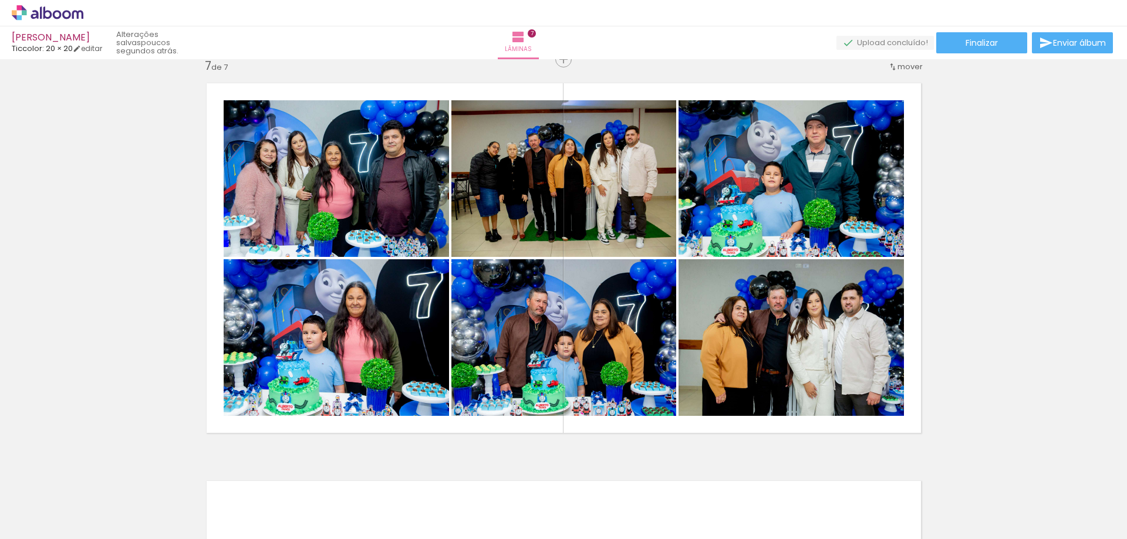
scroll to position [2398, 0]
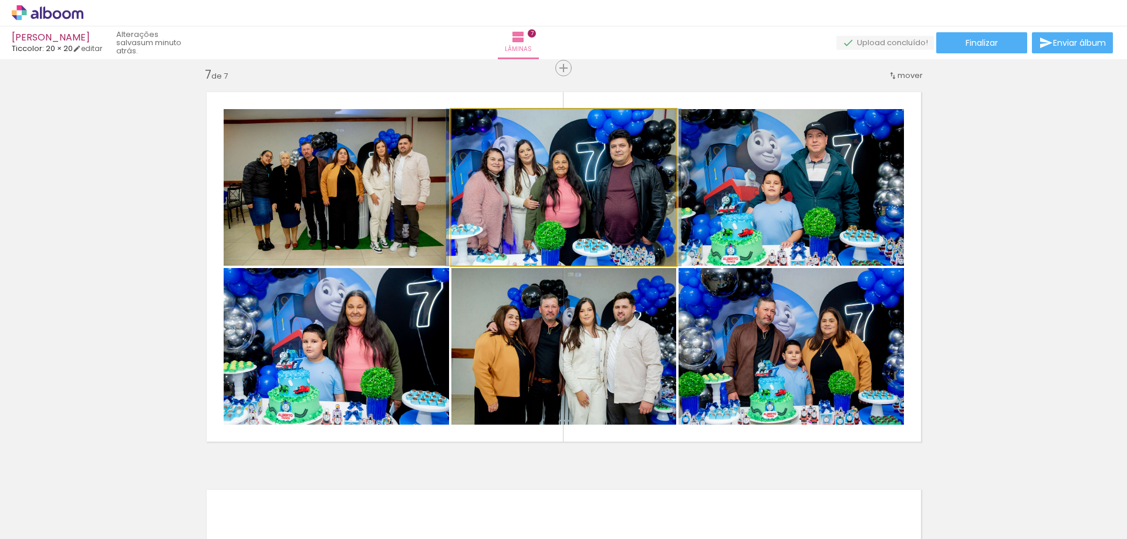
click at [598, 214] on div at bounding box center [563, 187] width 235 height 157
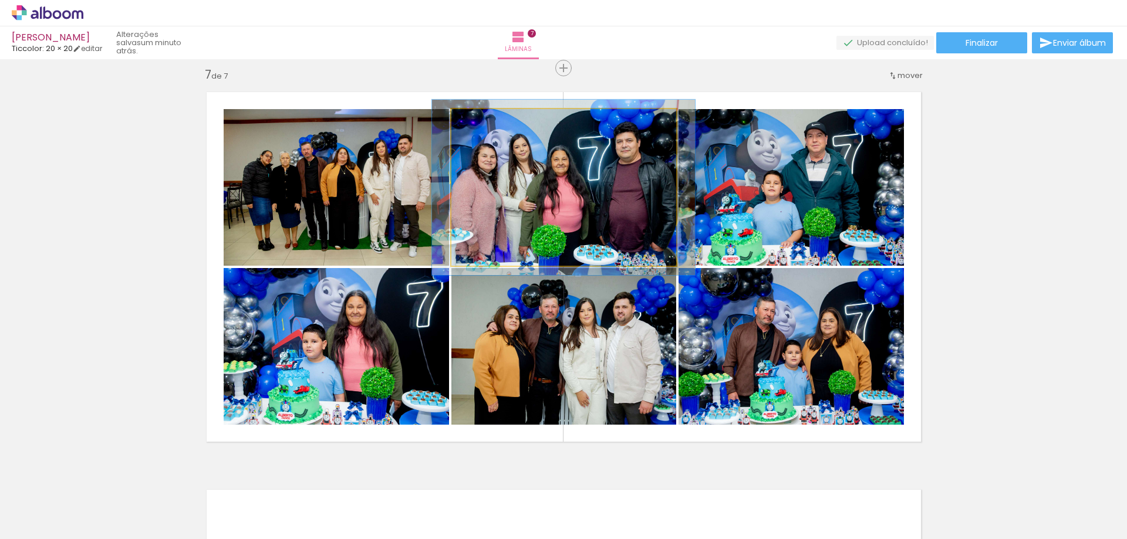
type paper-slider "114"
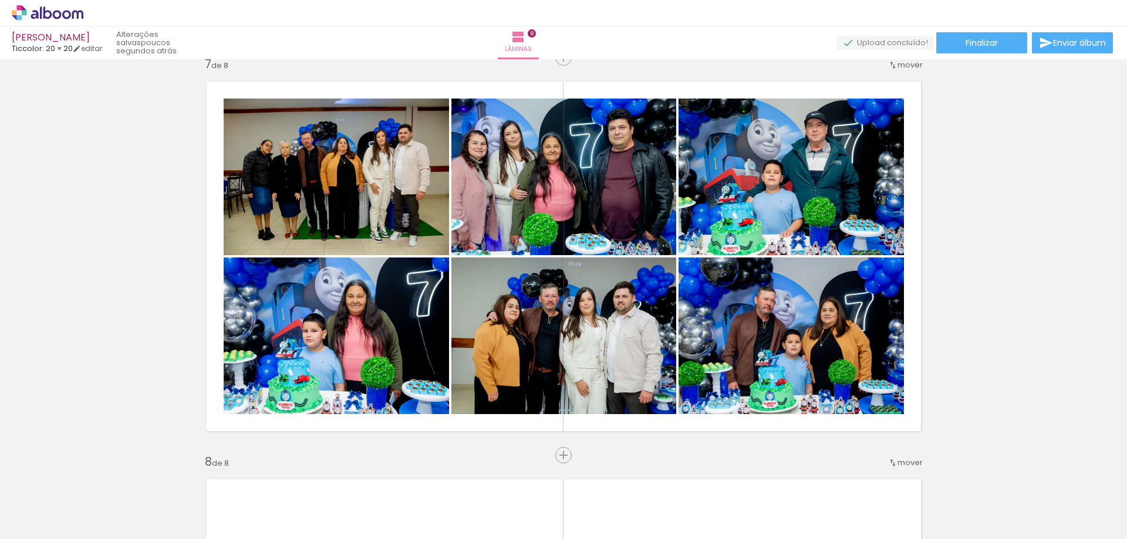
scroll to position [2406, 0]
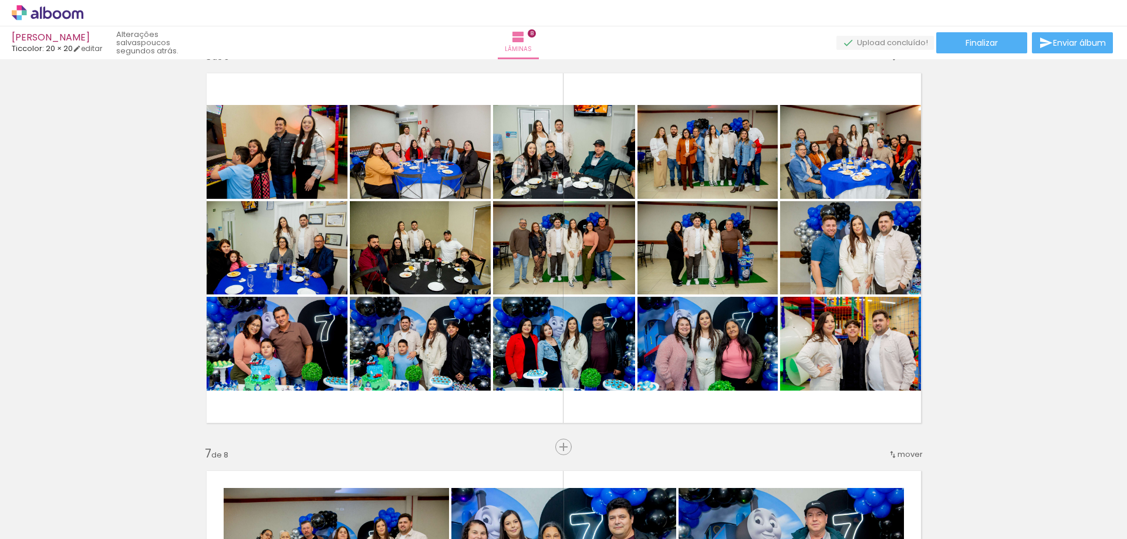
scroll to position [2031, 0]
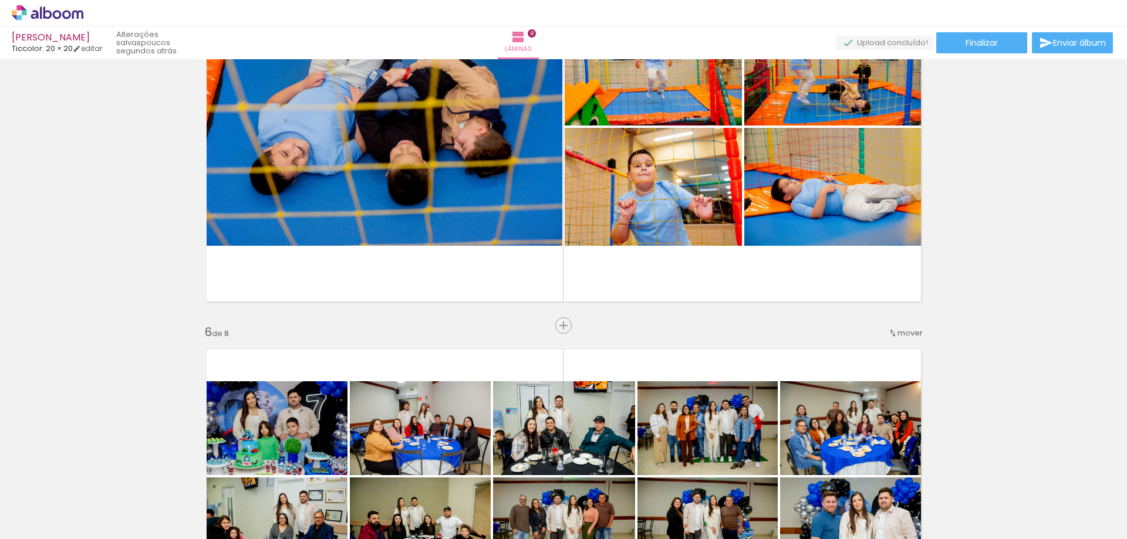
scroll to position [1744, 0]
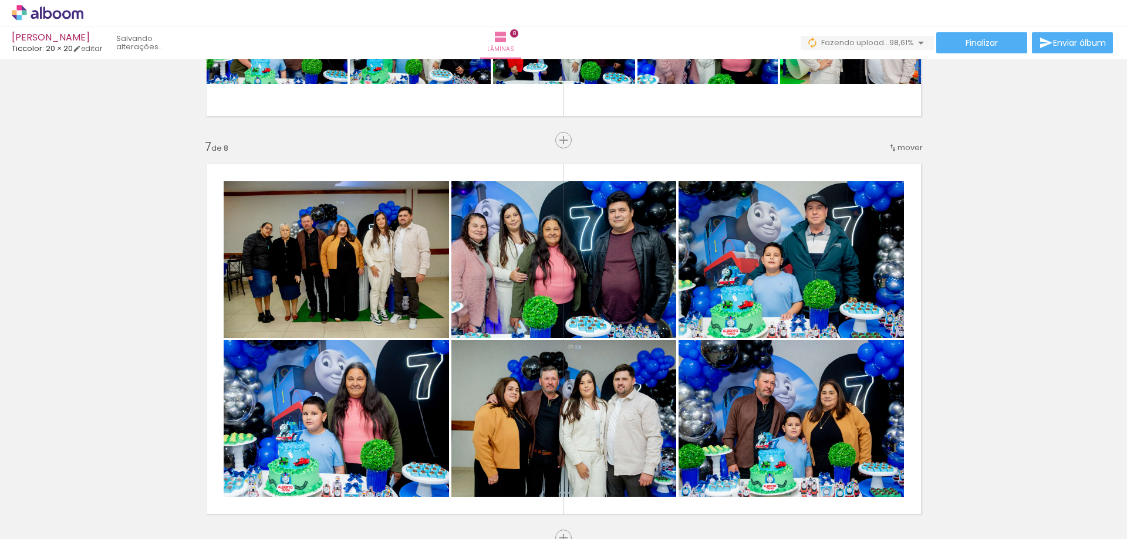
scroll to position [0, 3706]
click at [1075, 505] on div at bounding box center [1079, 500] width 58 height 39
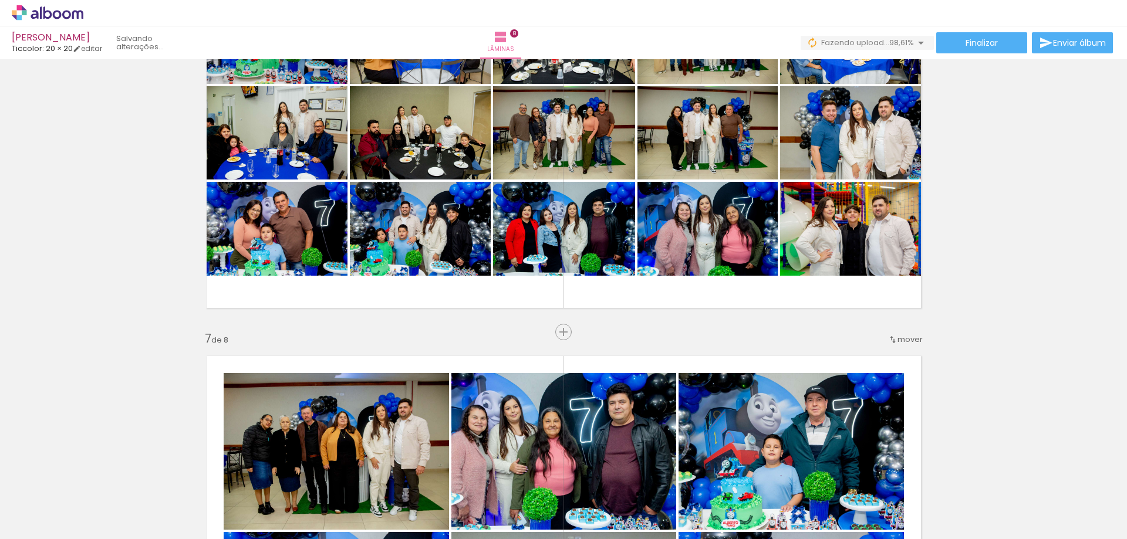
scroll to position [2131, 0]
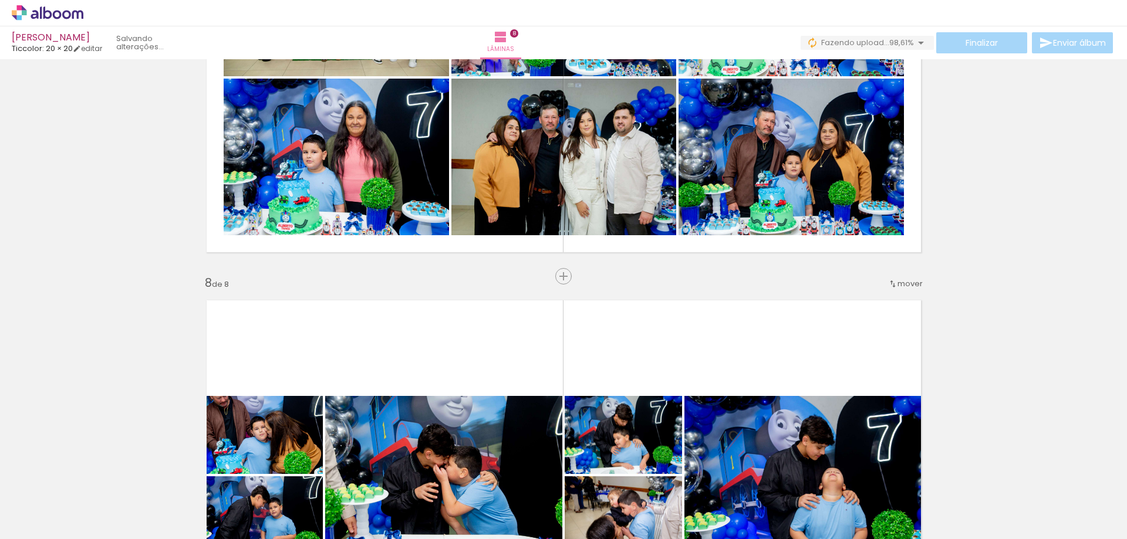
scroll to position [2591, 0]
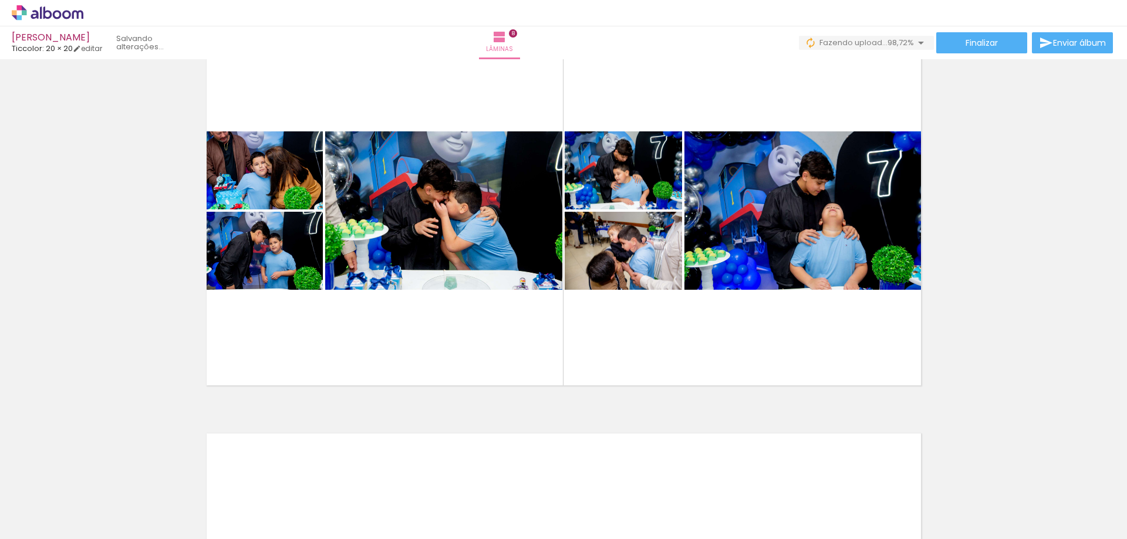
scroll to position [0, 3451]
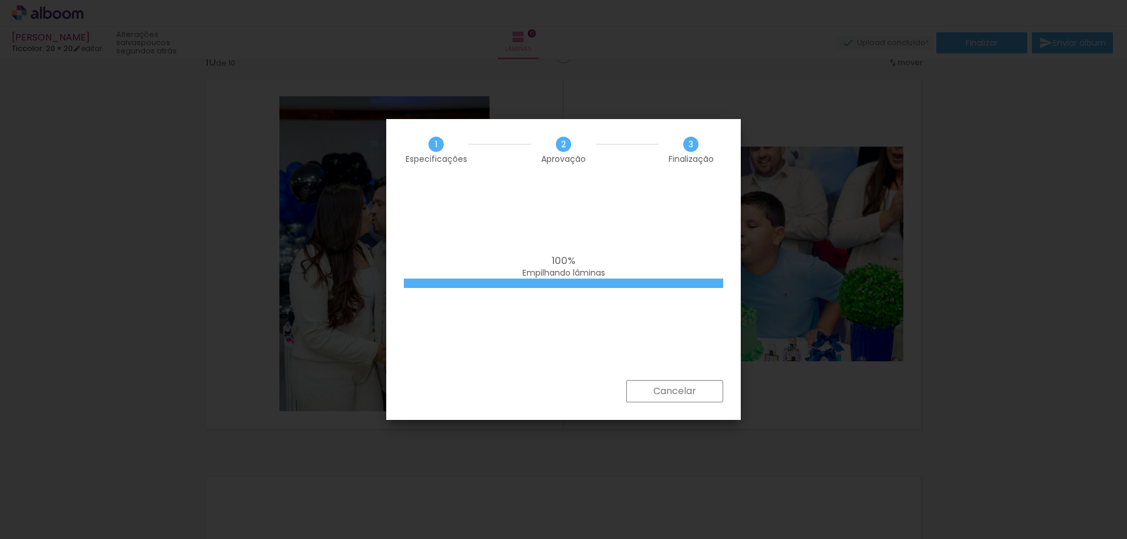
scroll to position [0, 3991]
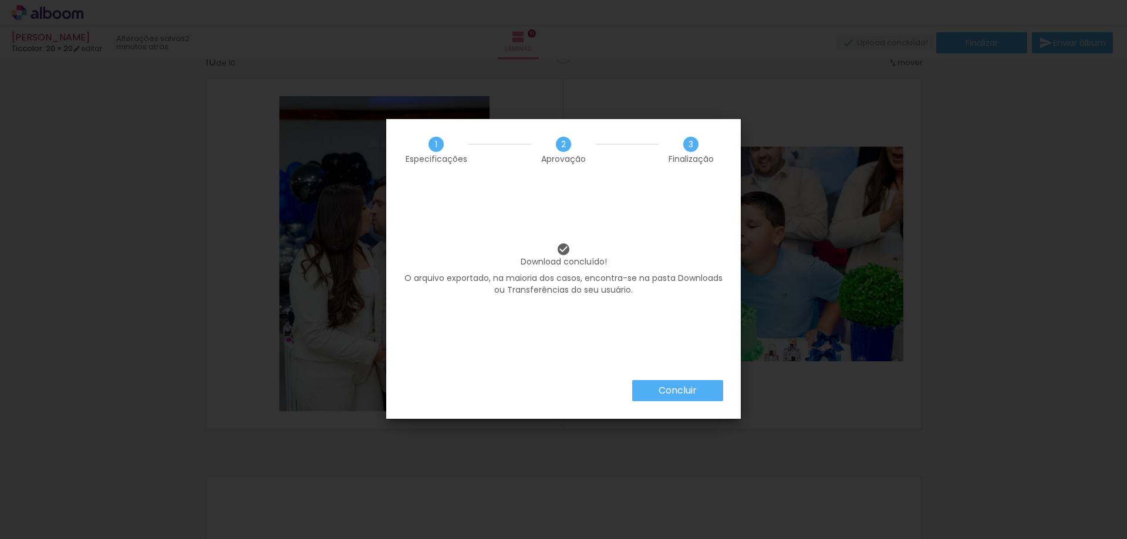
scroll to position [0, 3991]
click at [688, 392] on iron-overlay-backdrop at bounding box center [563, 269] width 1127 height 539
